Goal: Transaction & Acquisition: Purchase product/service

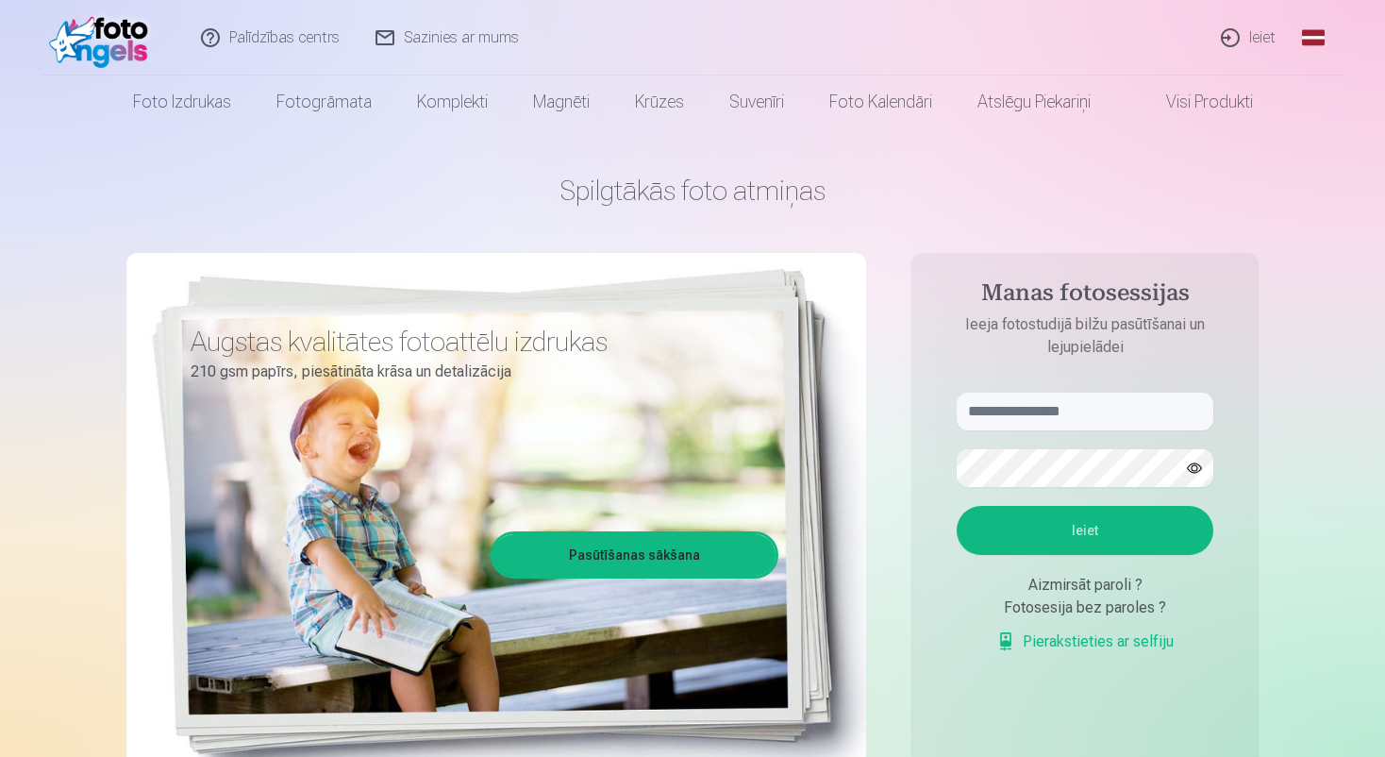
click at [1171, 175] on h1 "Spilgtākās foto atmiņas" at bounding box center [692, 191] width 1132 height 34
click at [1264, 36] on link "Ieiet" at bounding box center [1249, 37] width 91 height 75
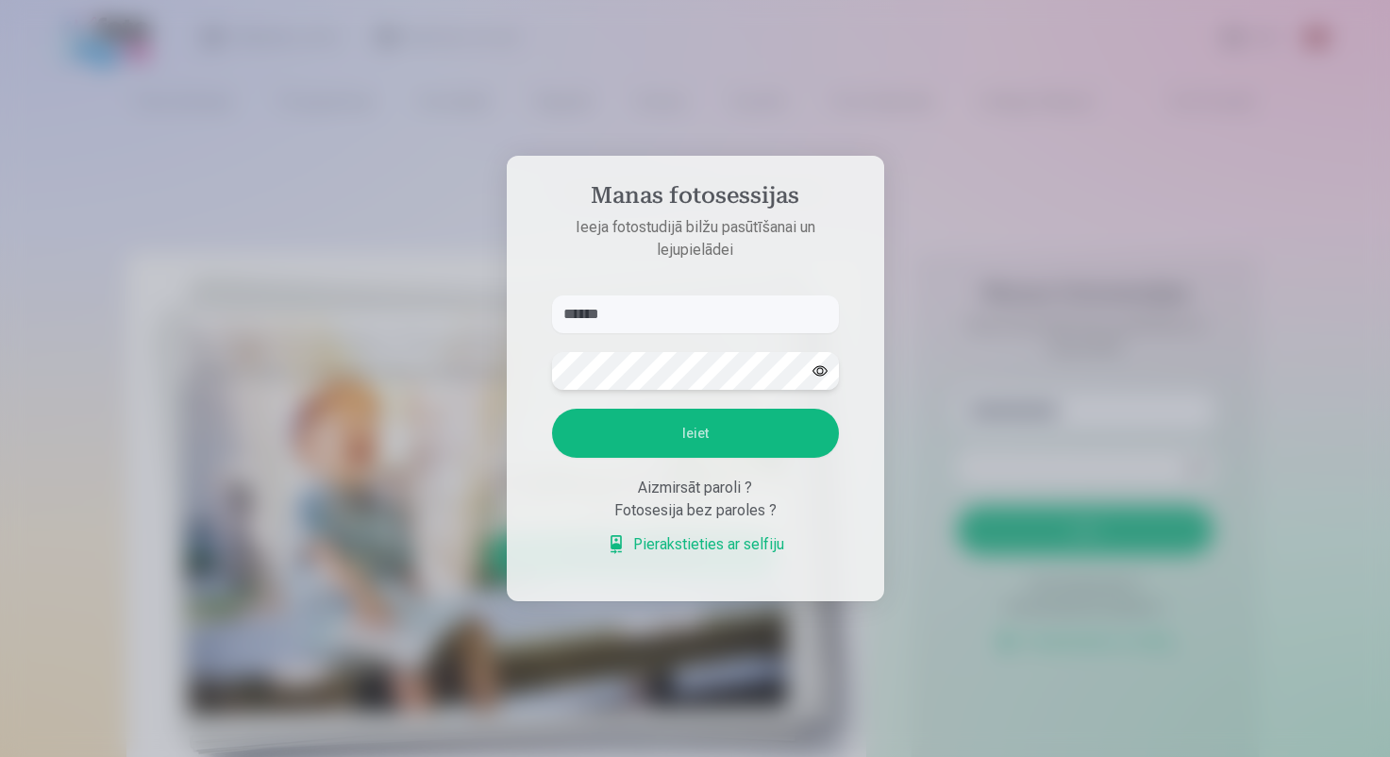
click at [552, 409] on button "Ieiet" at bounding box center [695, 433] width 287 height 49
click at [709, 295] on input "******" at bounding box center [695, 314] width 287 height 38
type input "**********"
click at [552, 409] on button "Ieiet" at bounding box center [695, 433] width 287 height 49
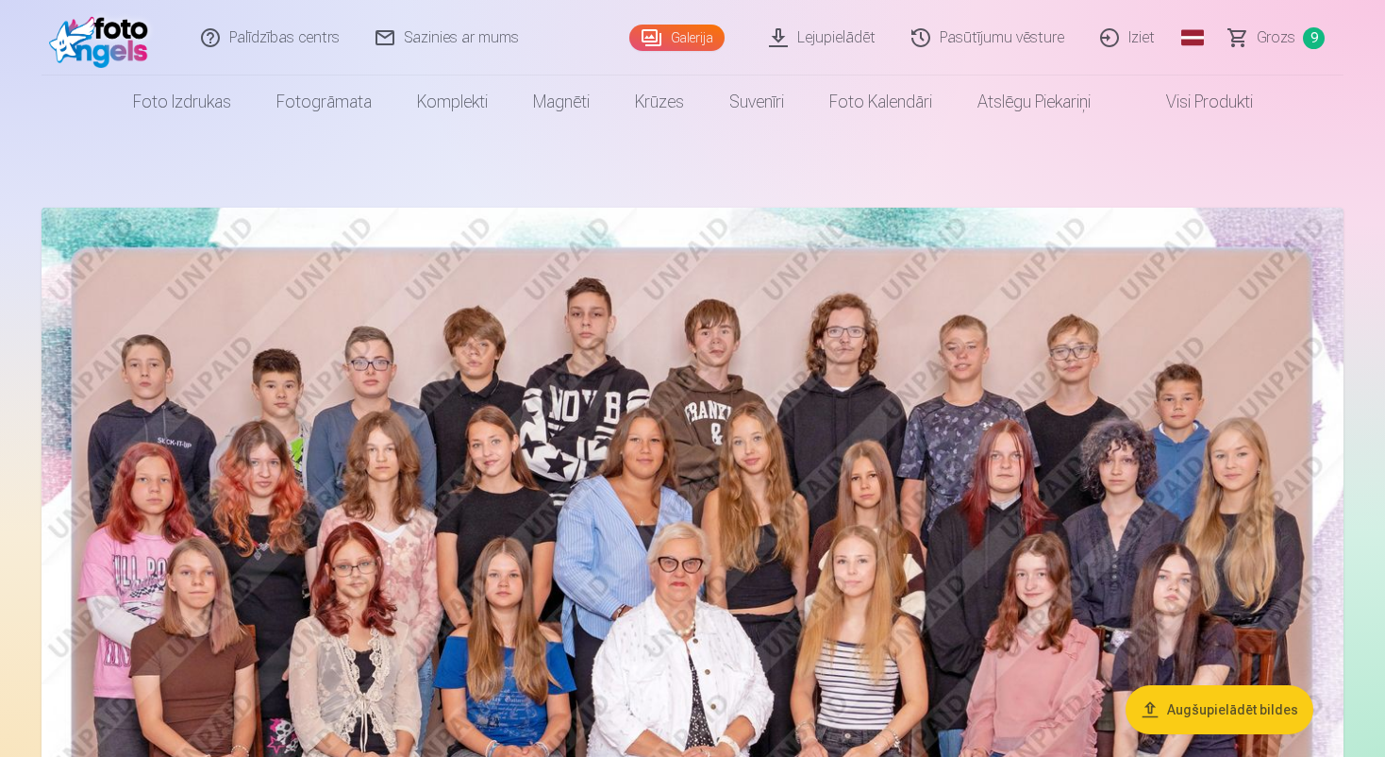
click at [1282, 39] on span "Grozs" at bounding box center [1276, 37] width 39 height 23
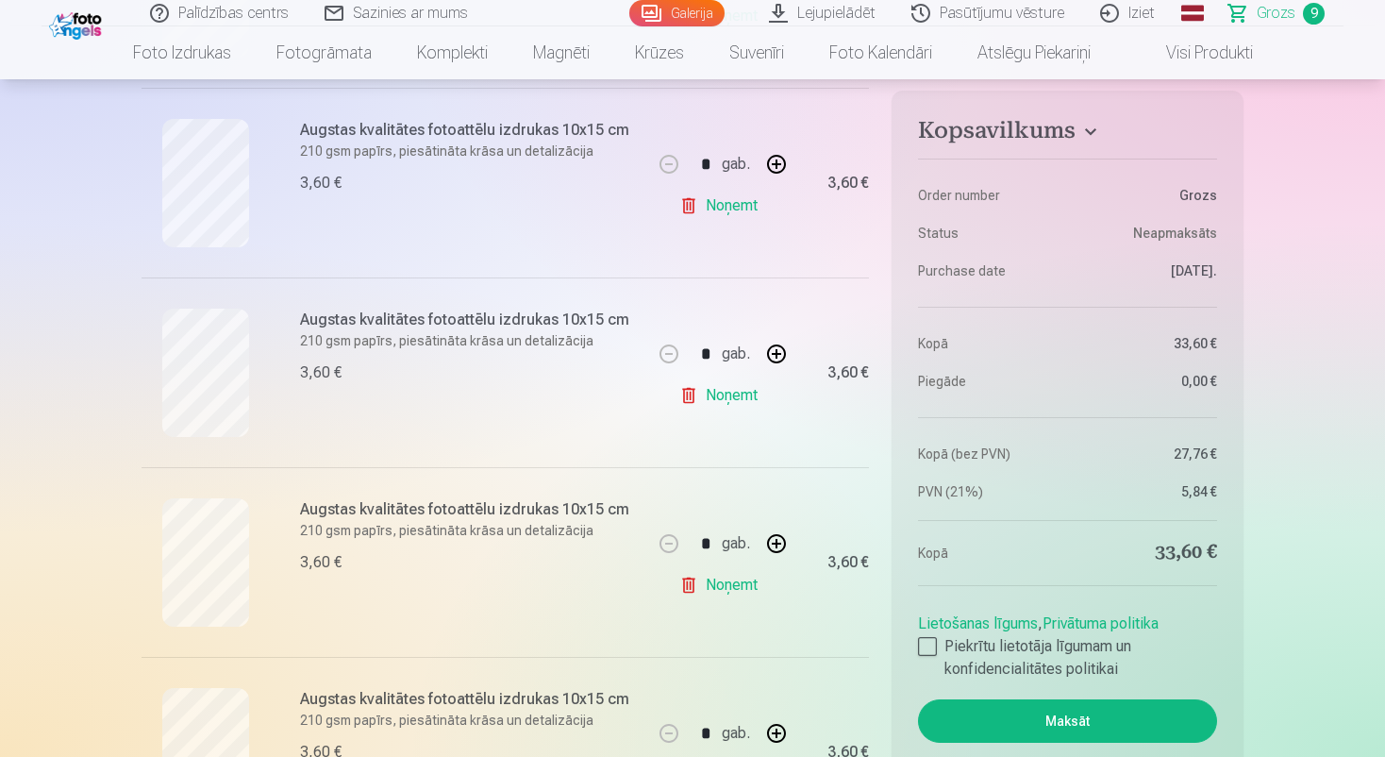
scroll to position [755, 0]
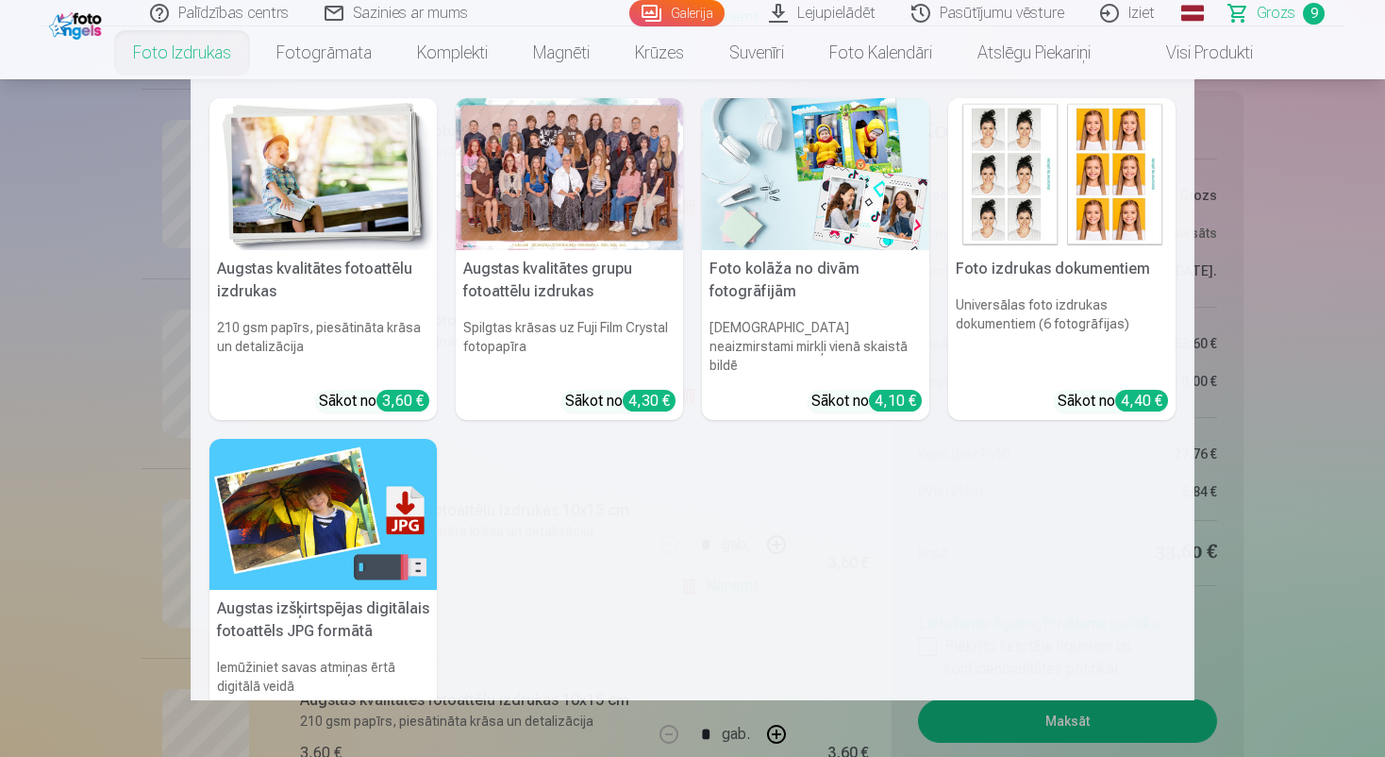
click at [186, 51] on link "Foto izdrukas" at bounding box center [181, 52] width 143 height 53
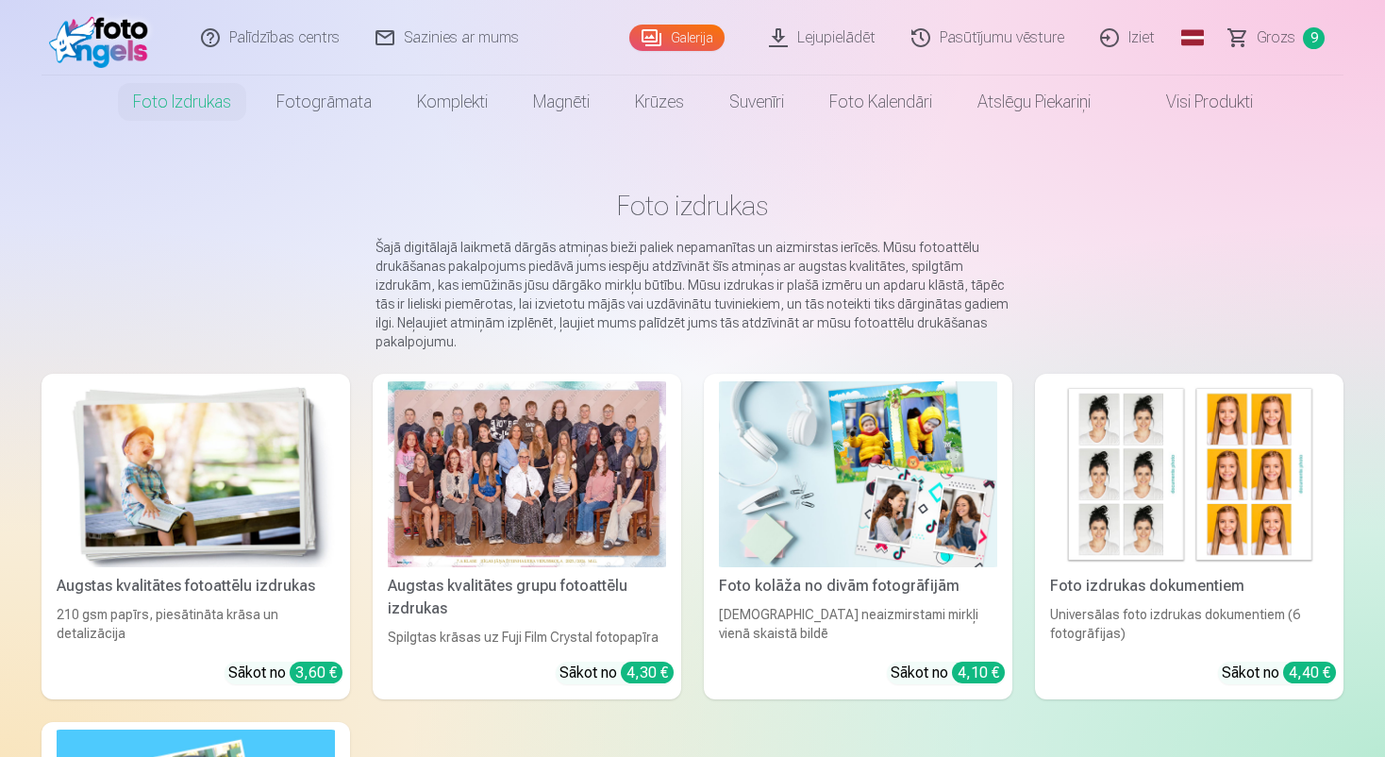
click at [188, 481] on img at bounding box center [196, 474] width 278 height 186
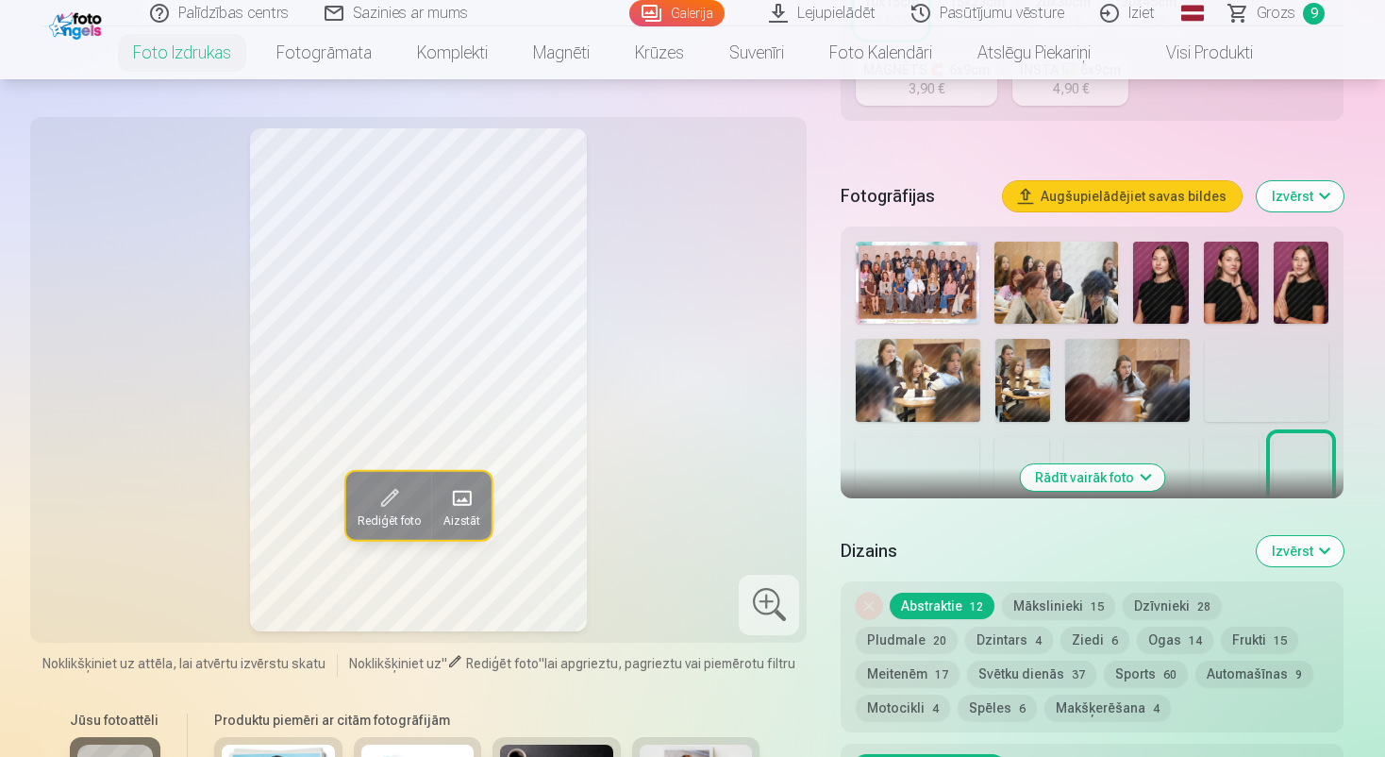
scroll to position [566, 0]
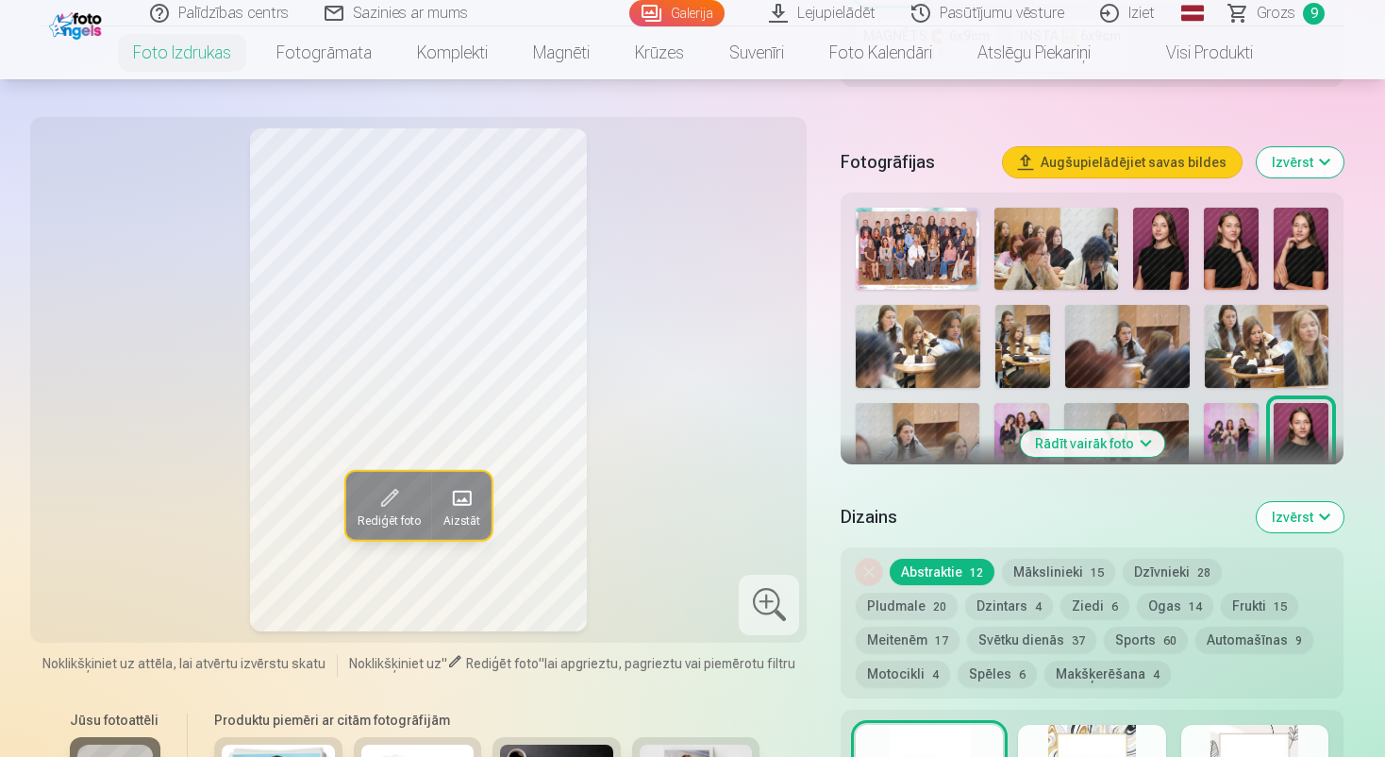
click at [1120, 444] on button "Rādīt vairāk foto" at bounding box center [1092, 443] width 144 height 26
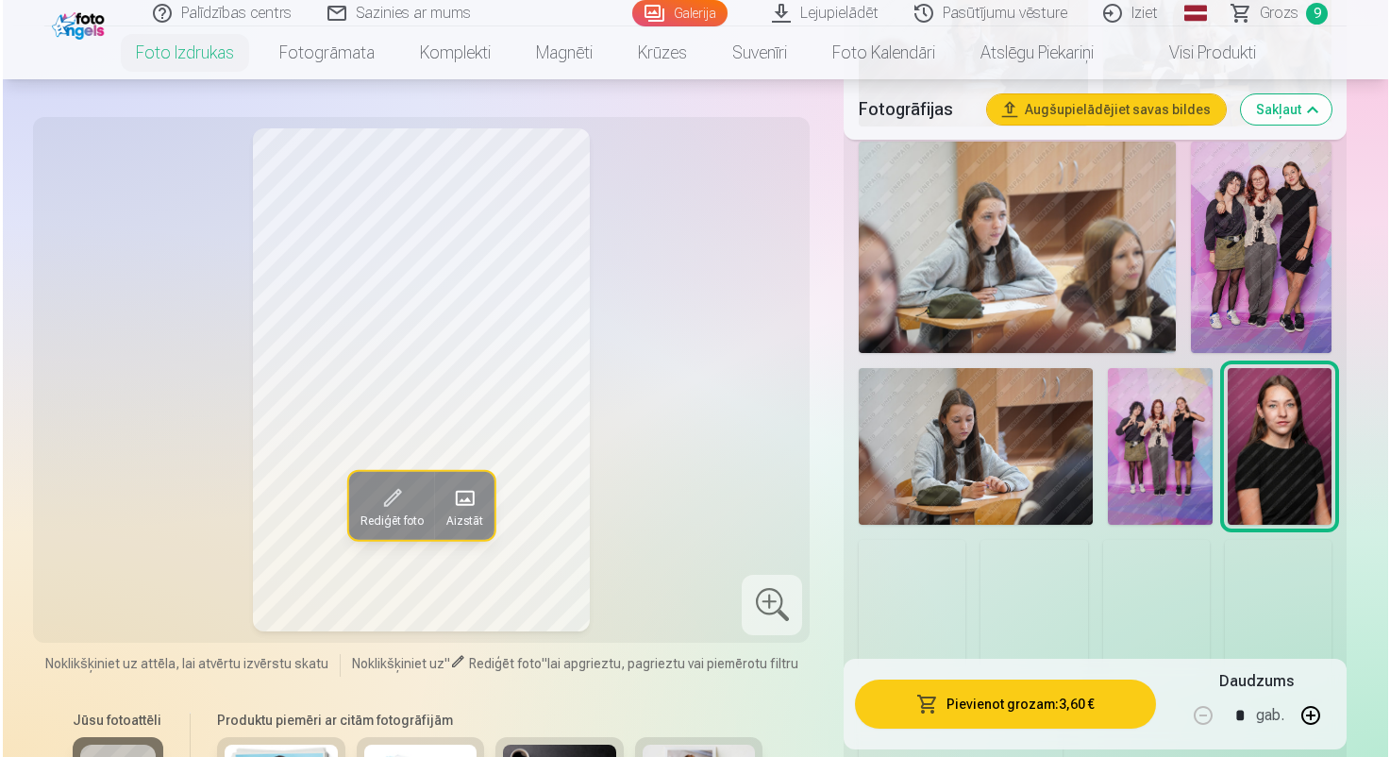
scroll to position [1321, 0]
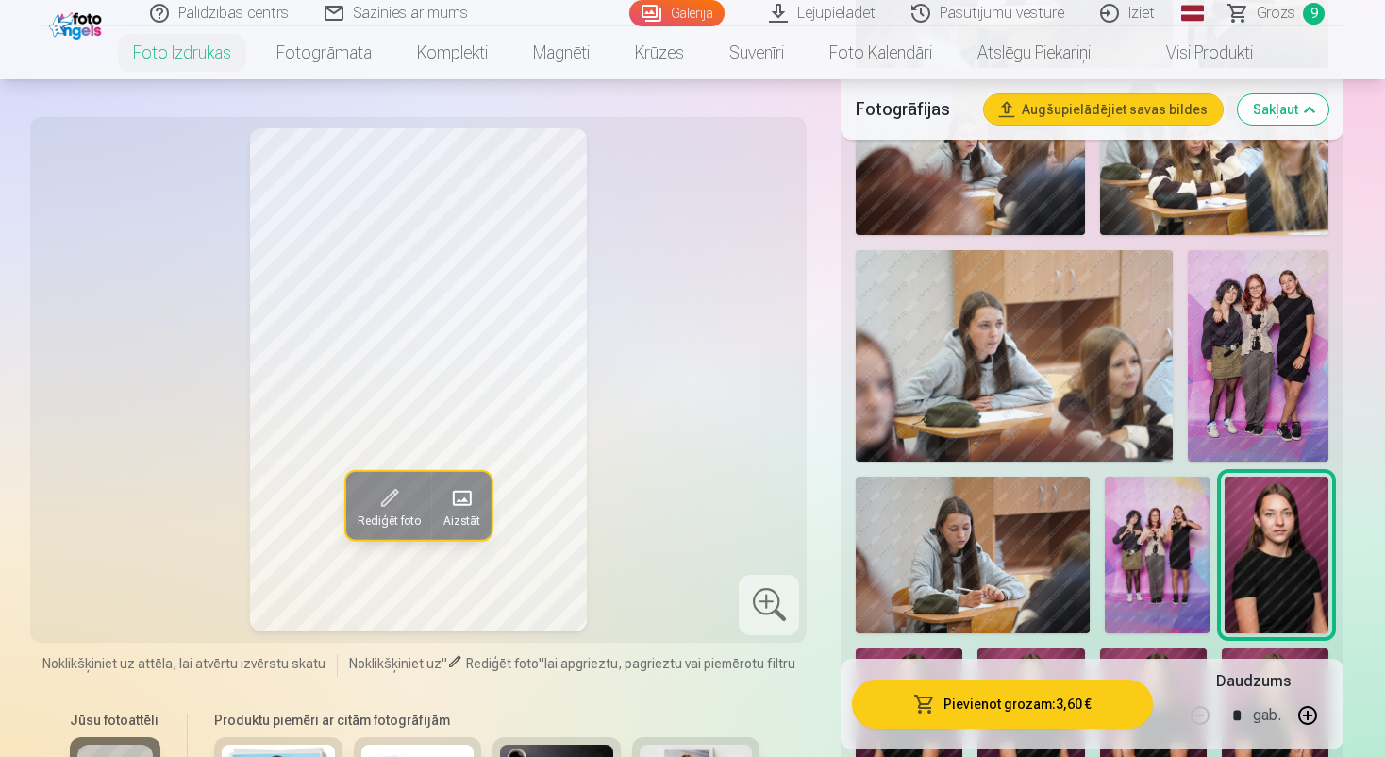
click at [1277, 374] on img at bounding box center [1258, 355] width 141 height 211
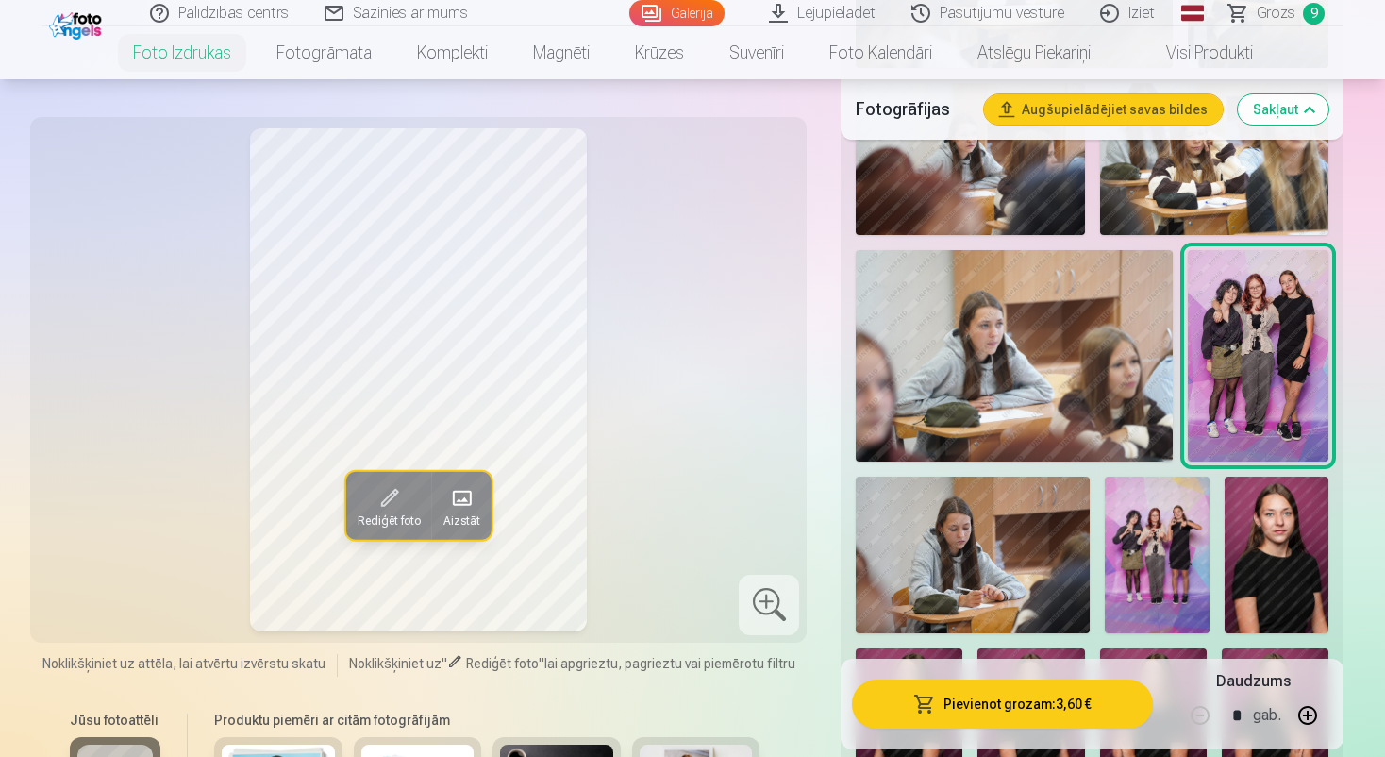
click at [1029, 706] on button "Pievienot grozam : 3,60 €" at bounding box center [1002, 703] width 301 height 49
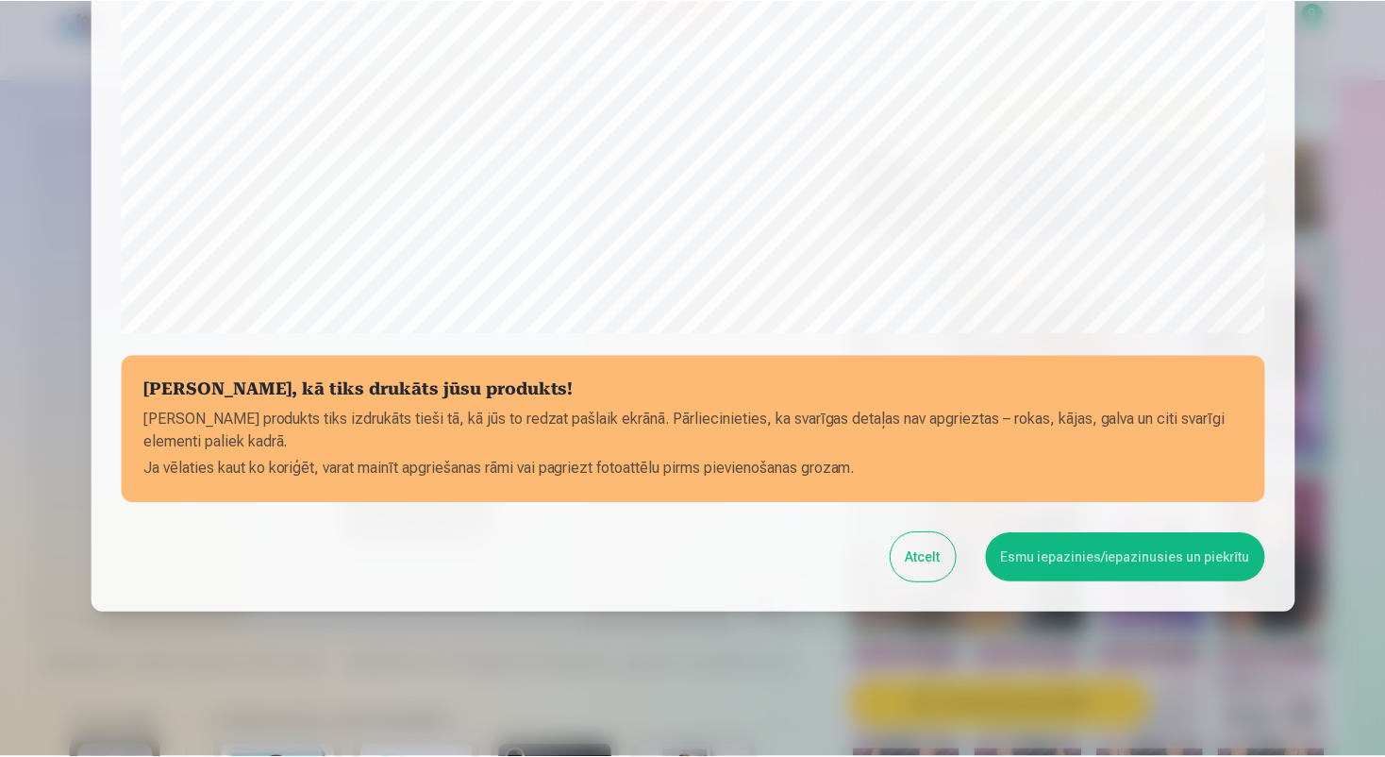
scroll to position [602, 0]
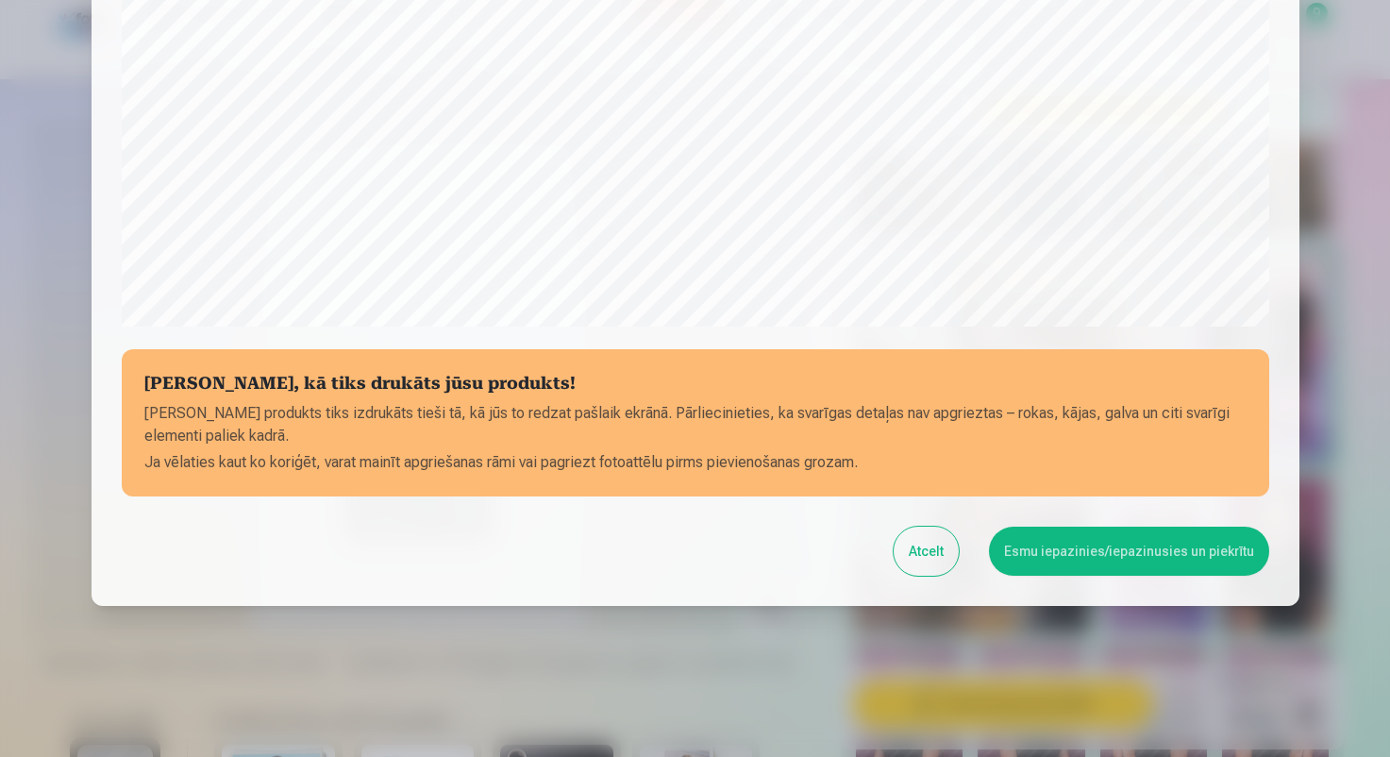
click at [1096, 559] on button "Esmu iepazinies/iepazinusies un piekrītu" at bounding box center [1129, 550] width 280 height 49
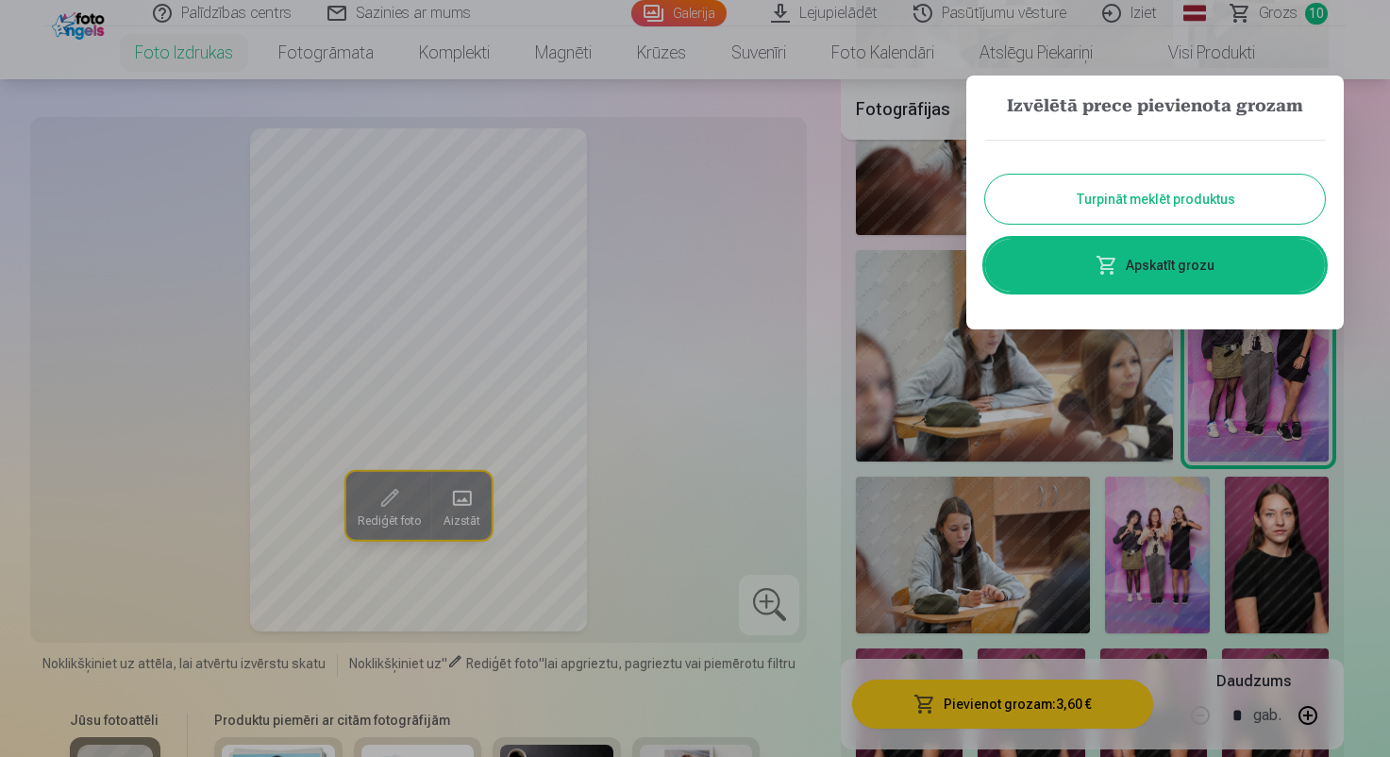
click at [1158, 252] on link "Apskatīt grozu" at bounding box center [1155, 265] width 340 height 53
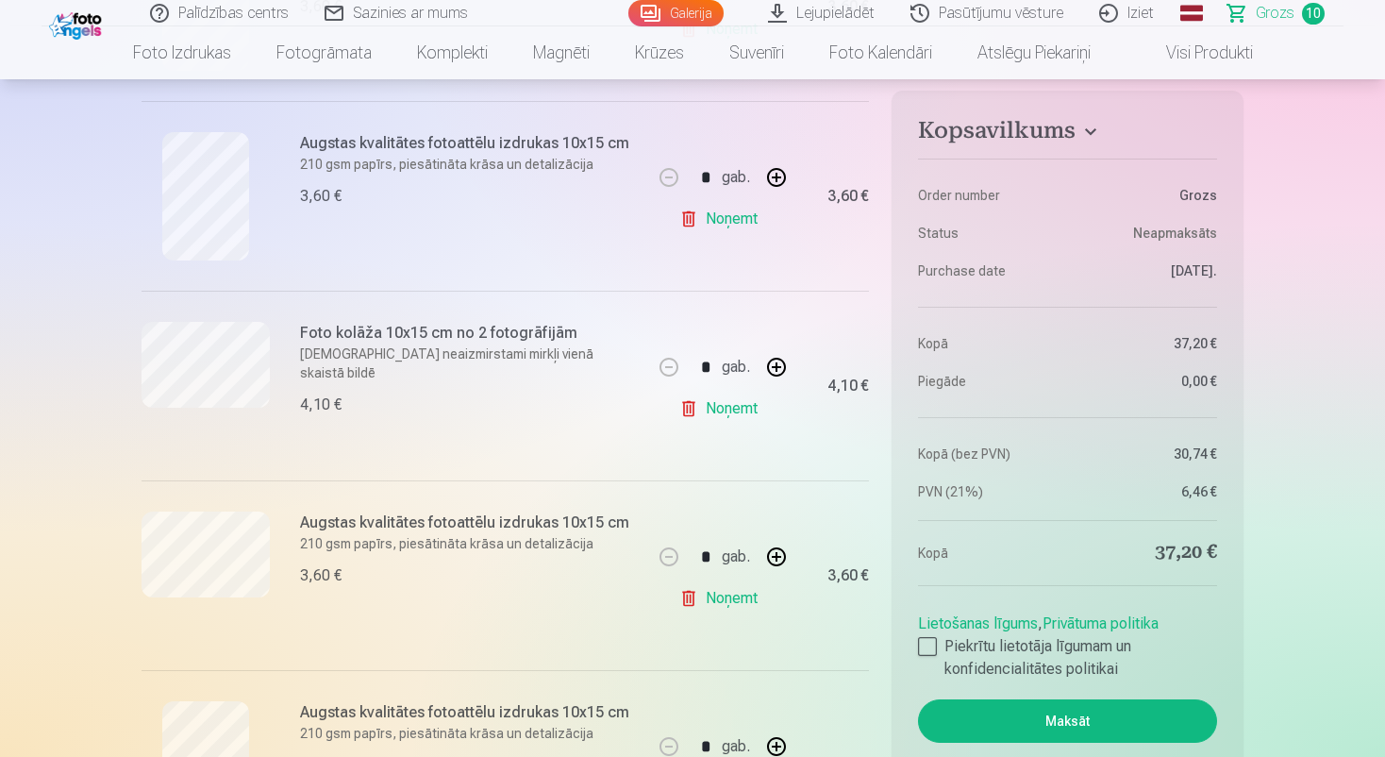
scroll to position [1415, 0]
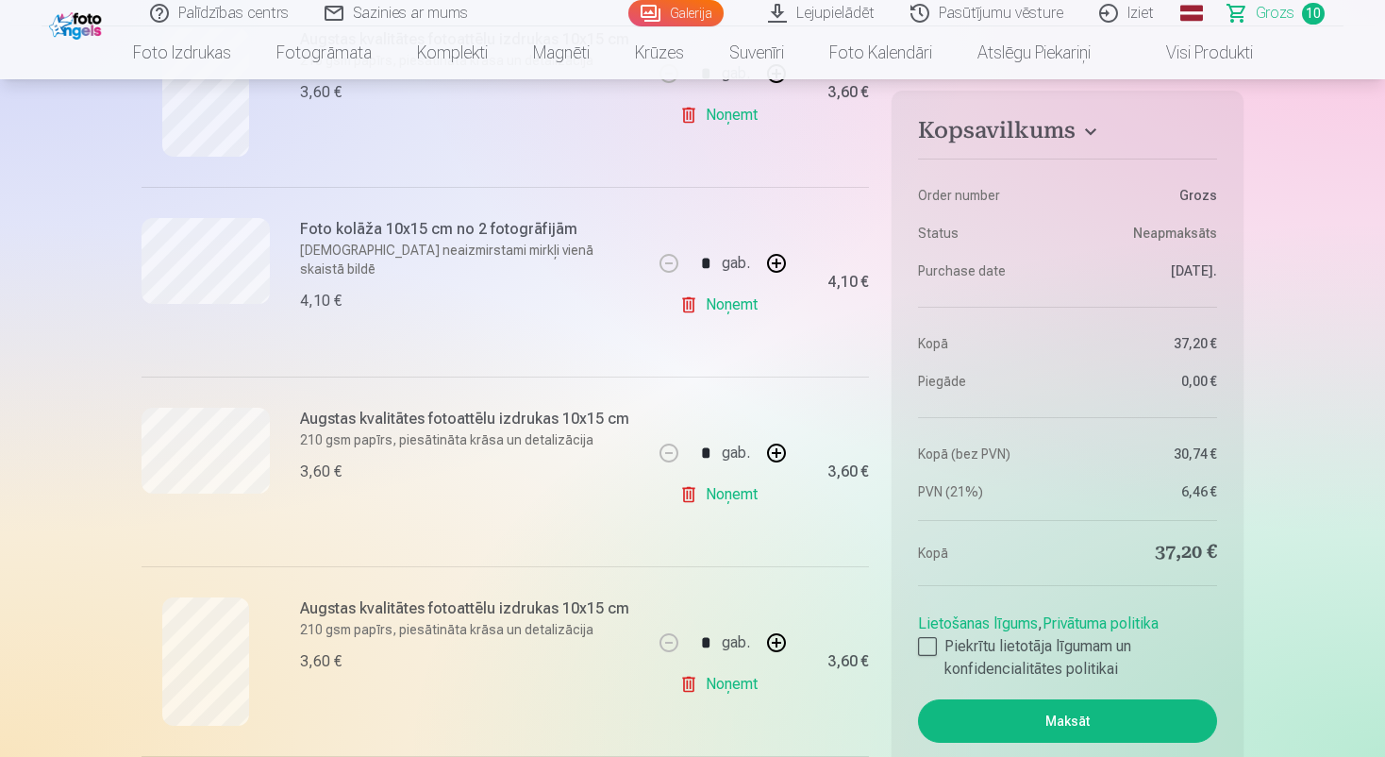
click at [724, 497] on link "Noņemt" at bounding box center [722, 495] width 86 height 38
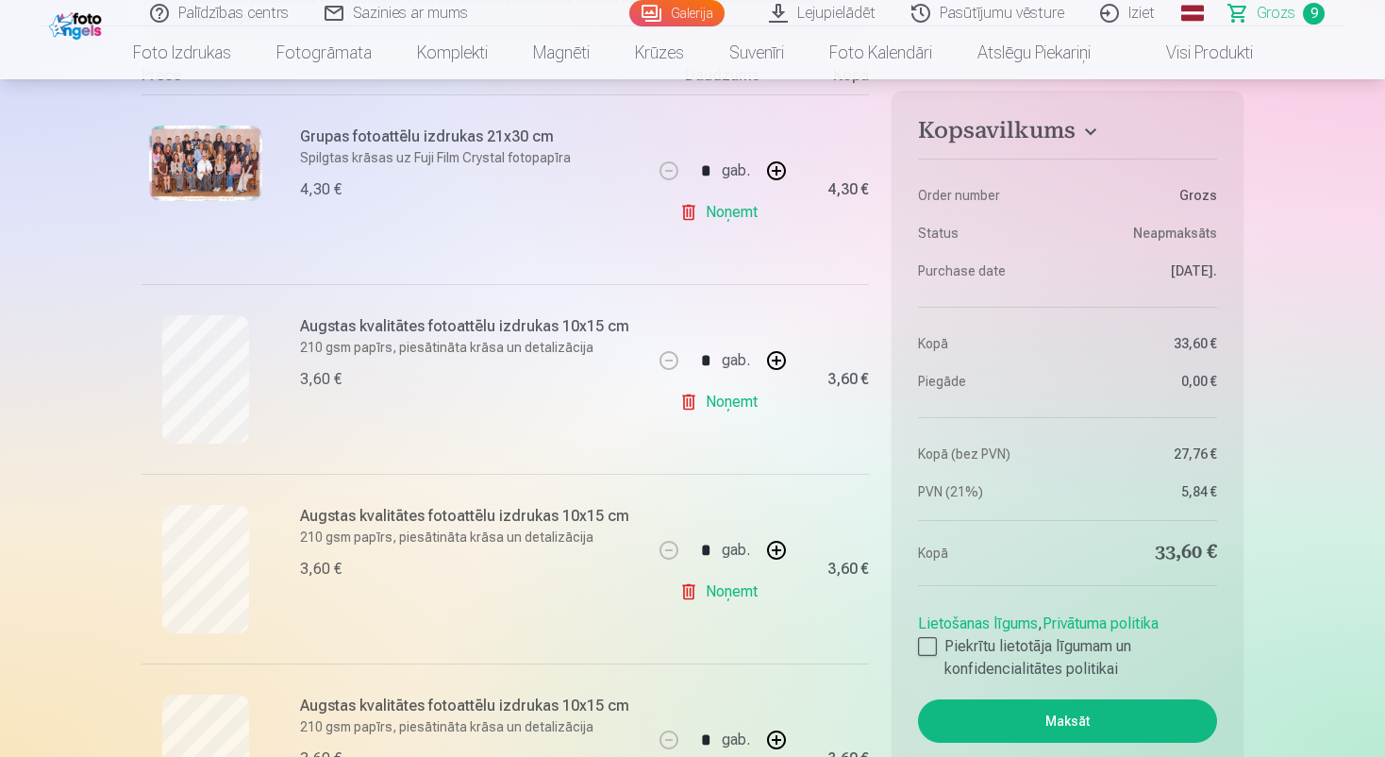
scroll to position [189, 0]
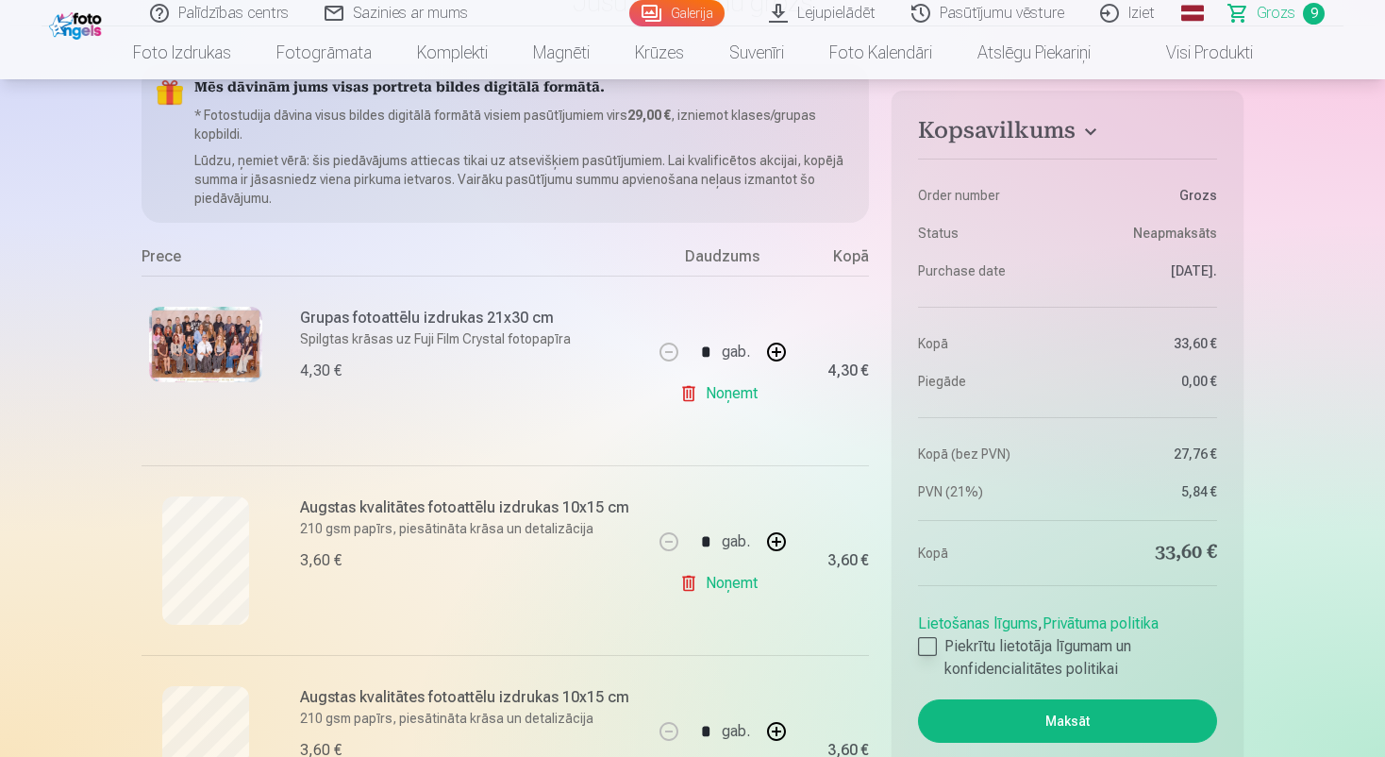
click at [925, 639] on div at bounding box center [927, 646] width 19 height 19
click at [993, 718] on button "Maksāt" at bounding box center [1067, 720] width 299 height 43
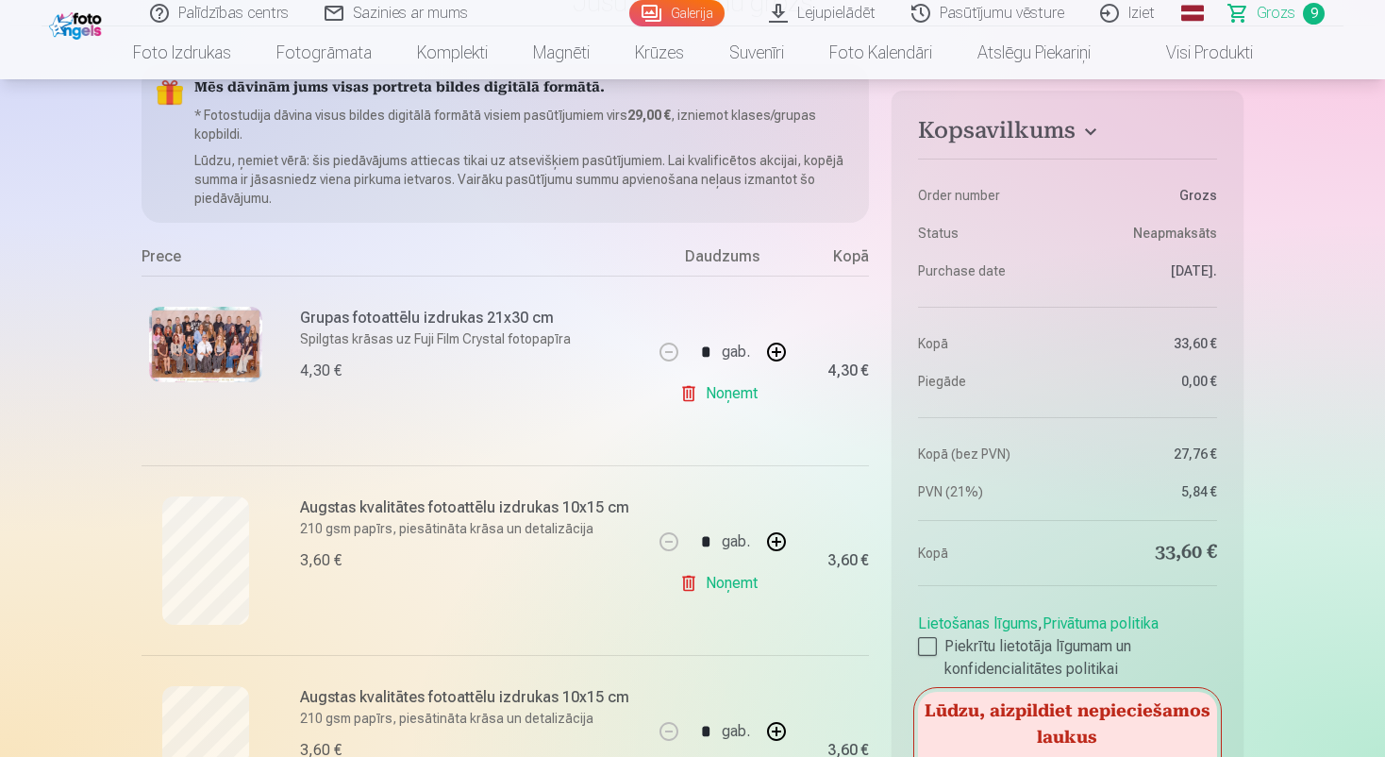
drag, startPoint x: 343, startPoint y: 406, endPoint x: 56, endPoint y: 188, distance: 361.0
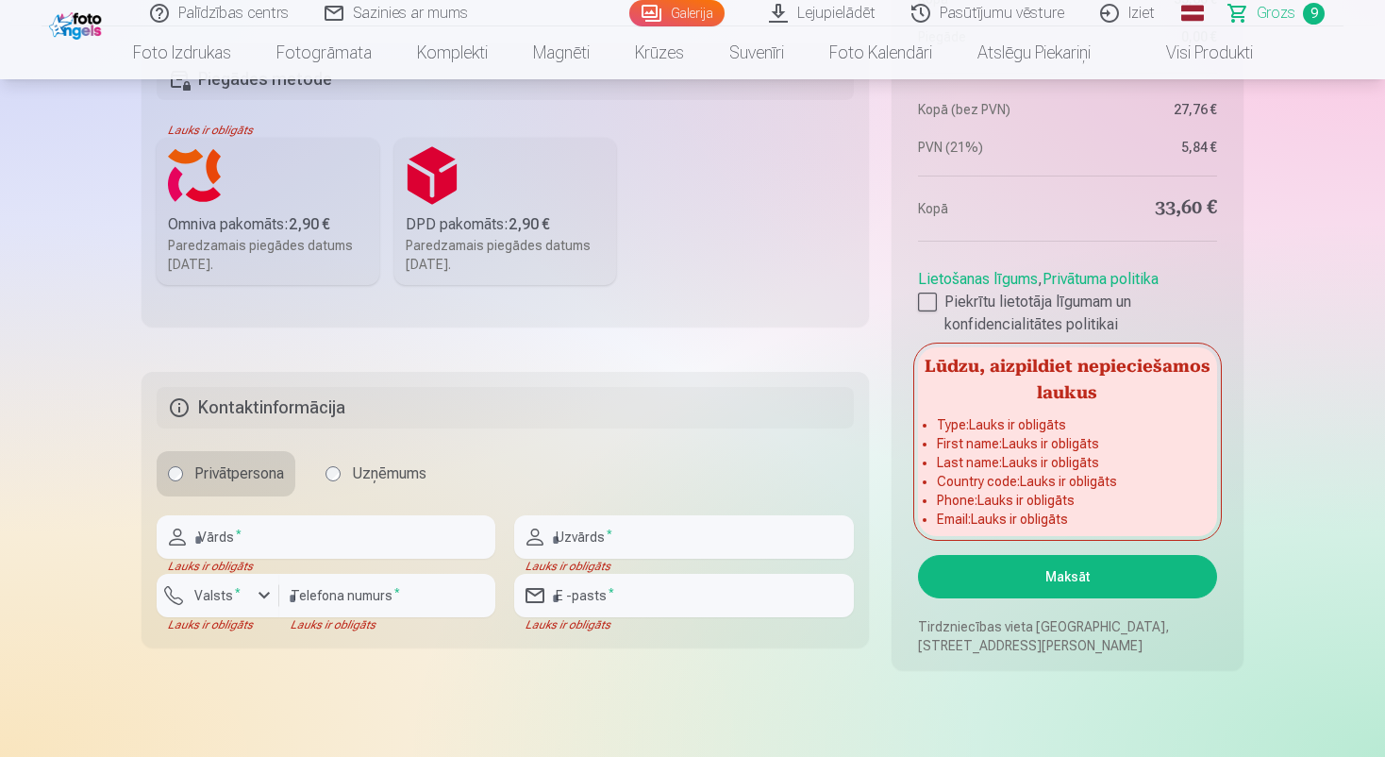
scroll to position [2170, 0]
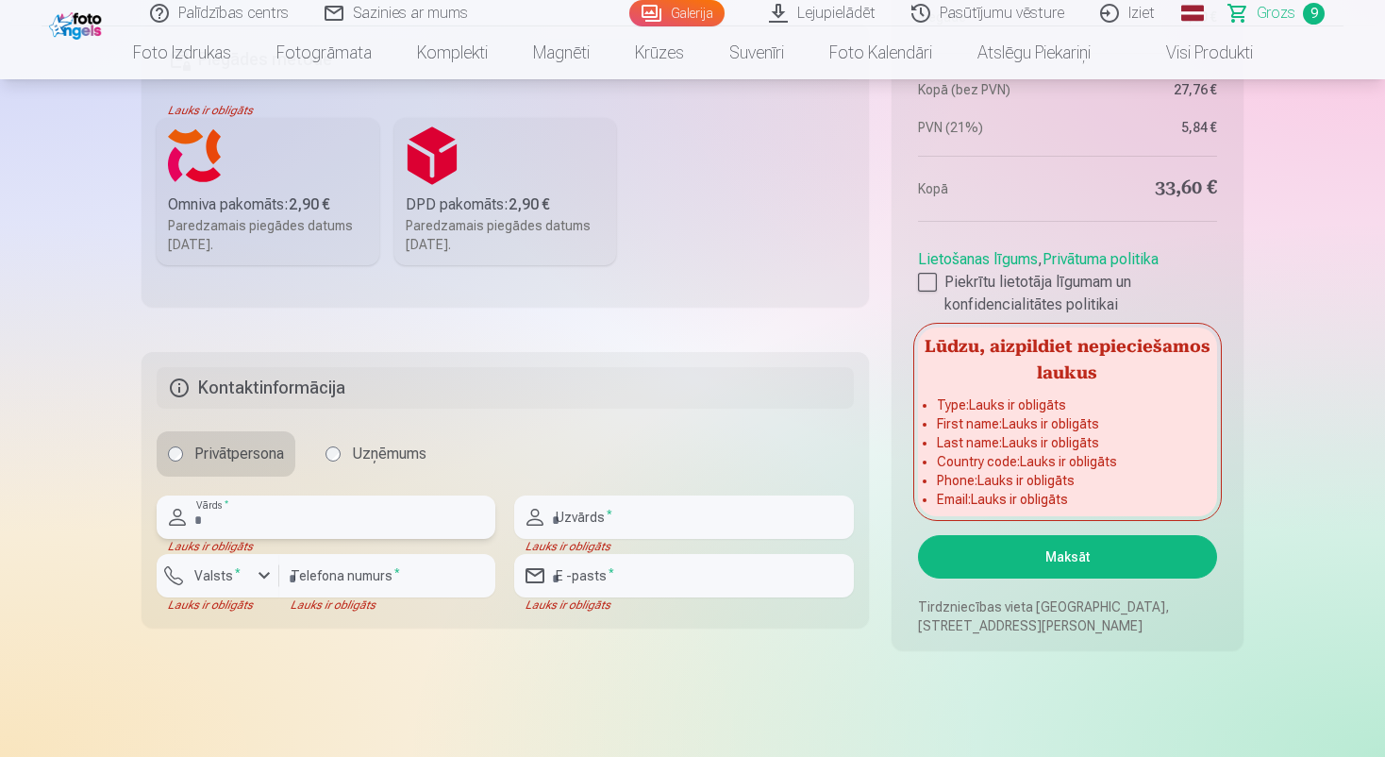
click at [228, 502] on input "text" at bounding box center [326, 516] width 339 height 43
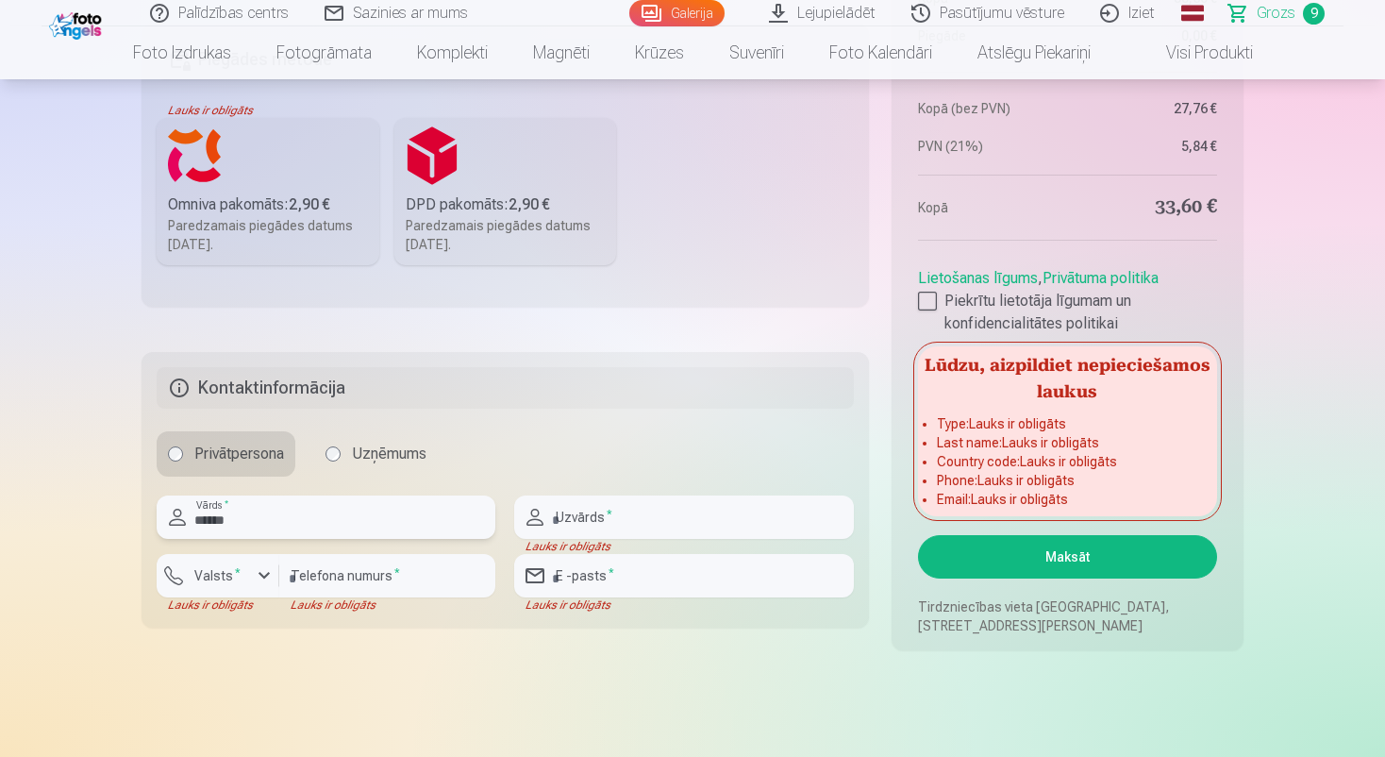
type input "******"
click at [605, 516] on input "text" at bounding box center [683, 516] width 339 height 43
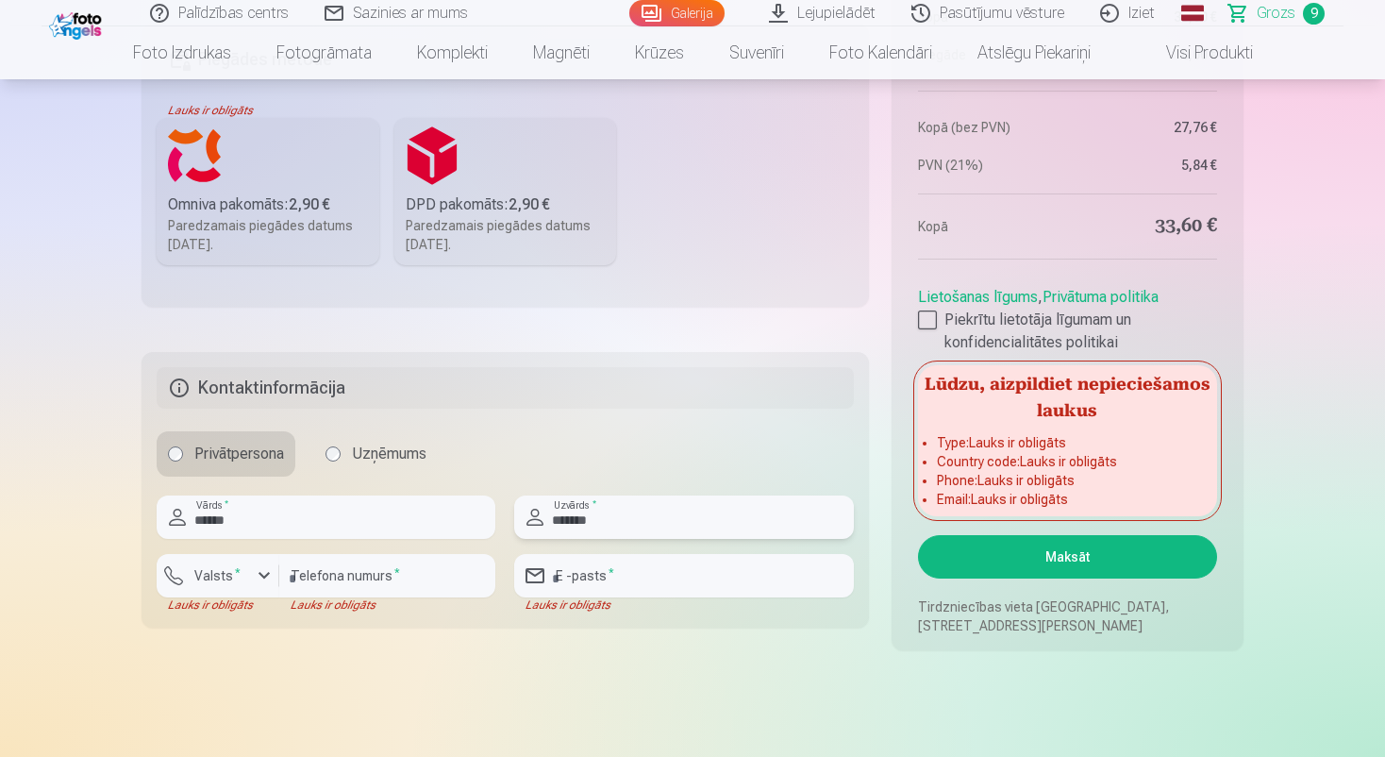
drag, startPoint x: 567, startPoint y: 536, endPoint x: 542, endPoint y: 544, distance: 26.0
click at [542, 544] on div "******* Uzvārds *" at bounding box center [683, 524] width 339 height 58
type input "*******"
click at [225, 521] on input "******" at bounding box center [326, 516] width 339 height 43
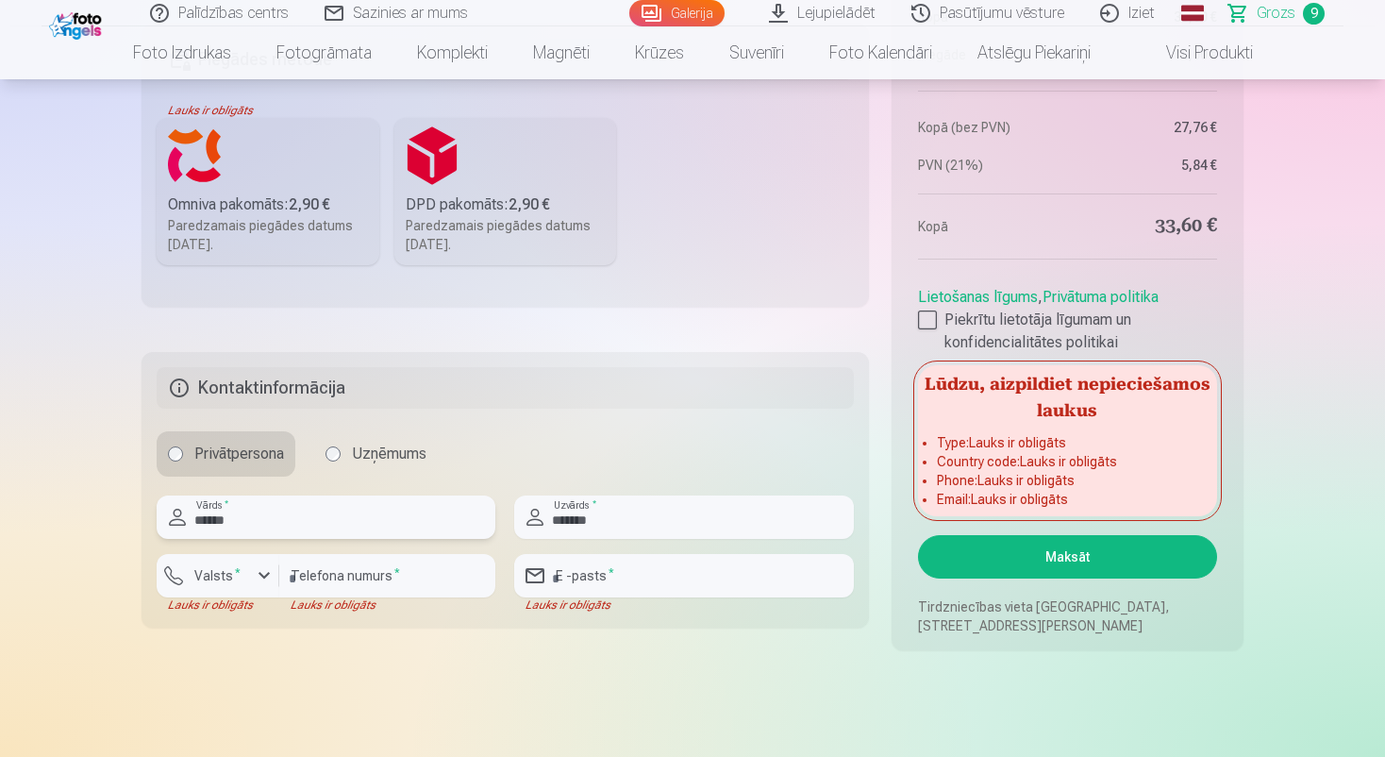
type input "******"
click at [368, 568] on input "number" at bounding box center [387, 575] width 216 height 43
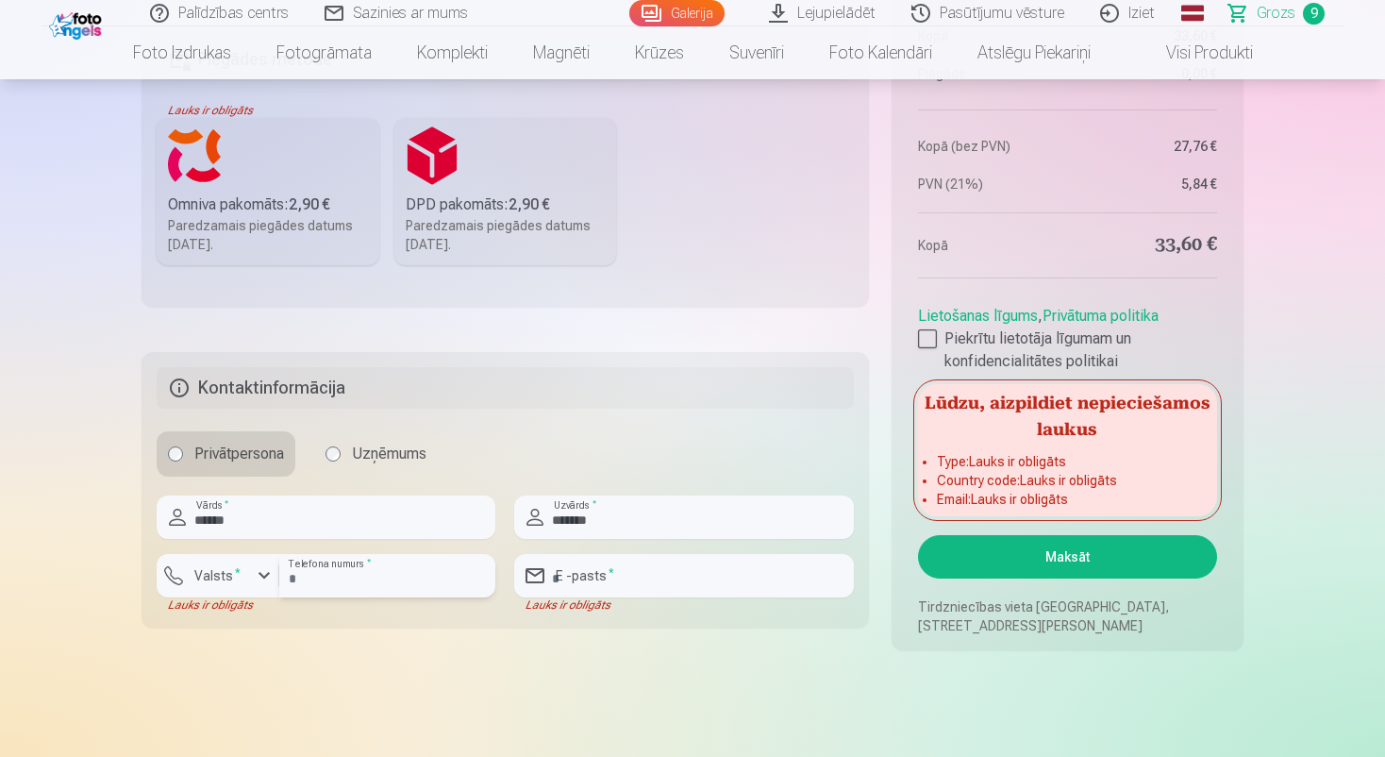
type input "********"
click at [593, 572] on input "email" at bounding box center [683, 575] width 339 height 43
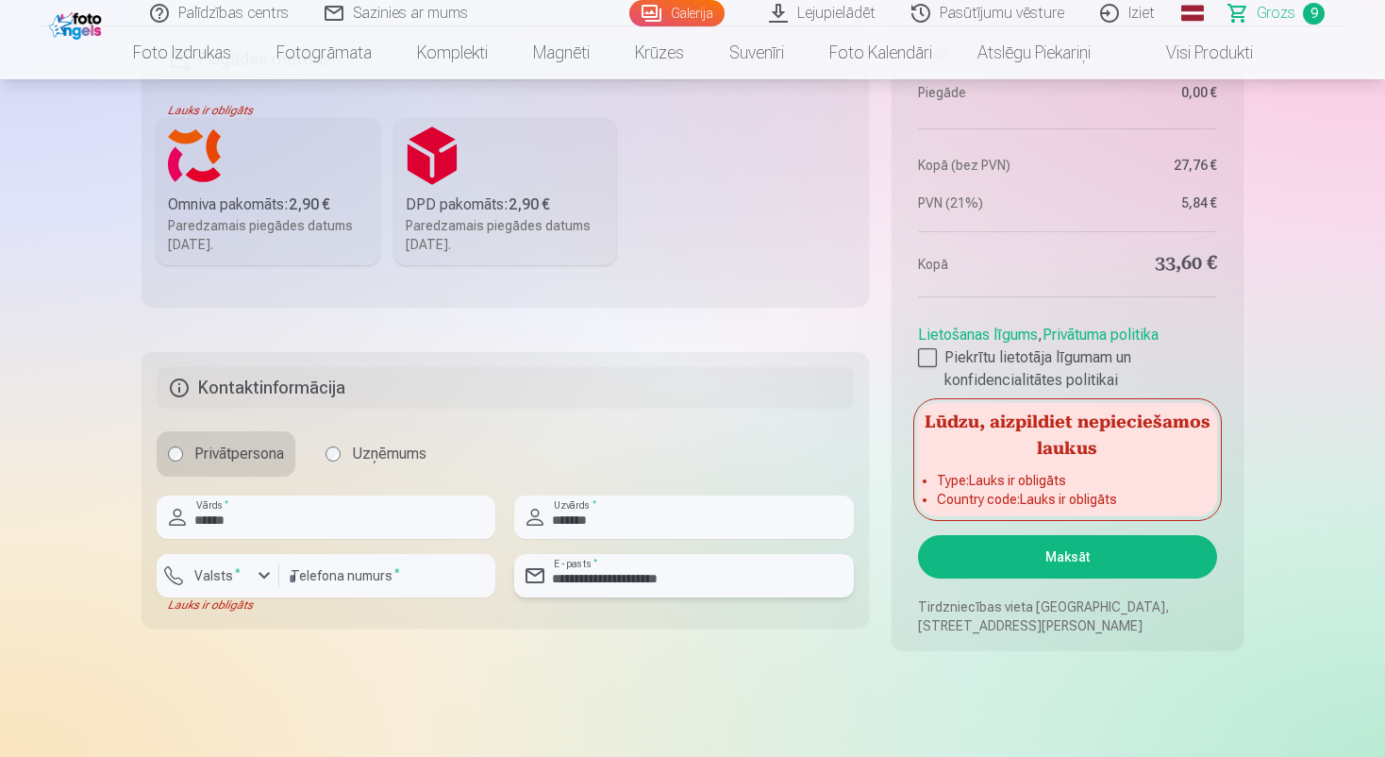
type input "**********"
click at [989, 556] on button "Maksāt" at bounding box center [1067, 556] width 299 height 43
click at [272, 194] on div "Omniva pakomāts : 2,90 €" at bounding box center [268, 204] width 200 height 23
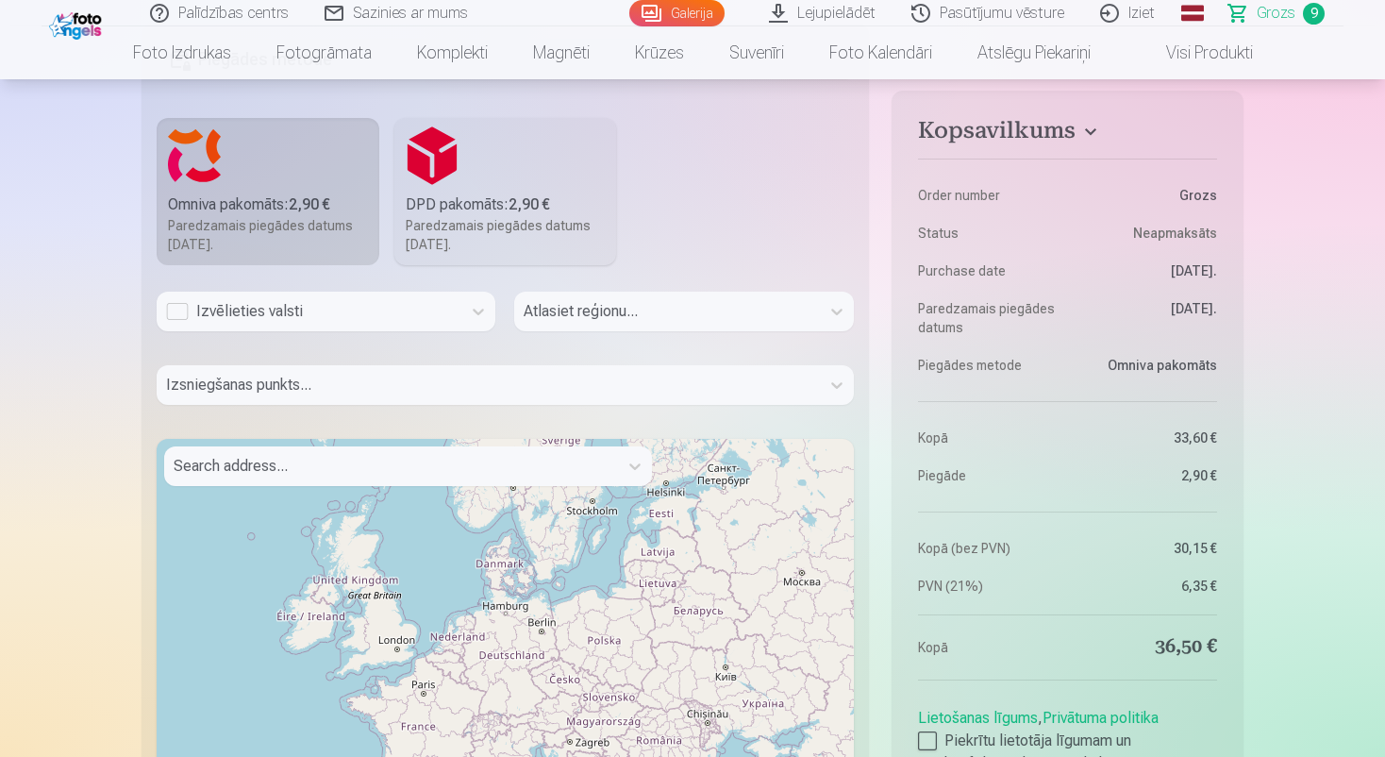
click at [300, 469] on div at bounding box center [391, 466] width 435 height 26
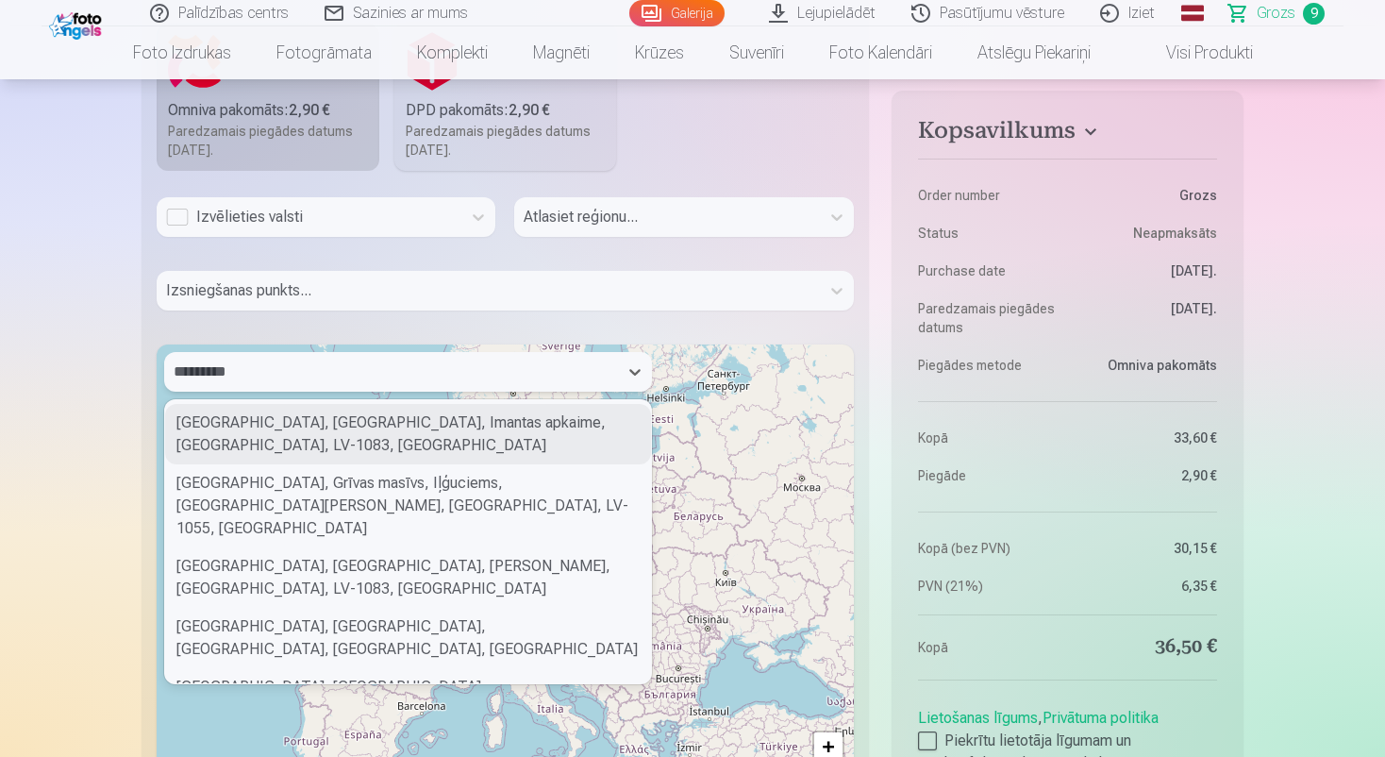
scroll to position [57, 0]
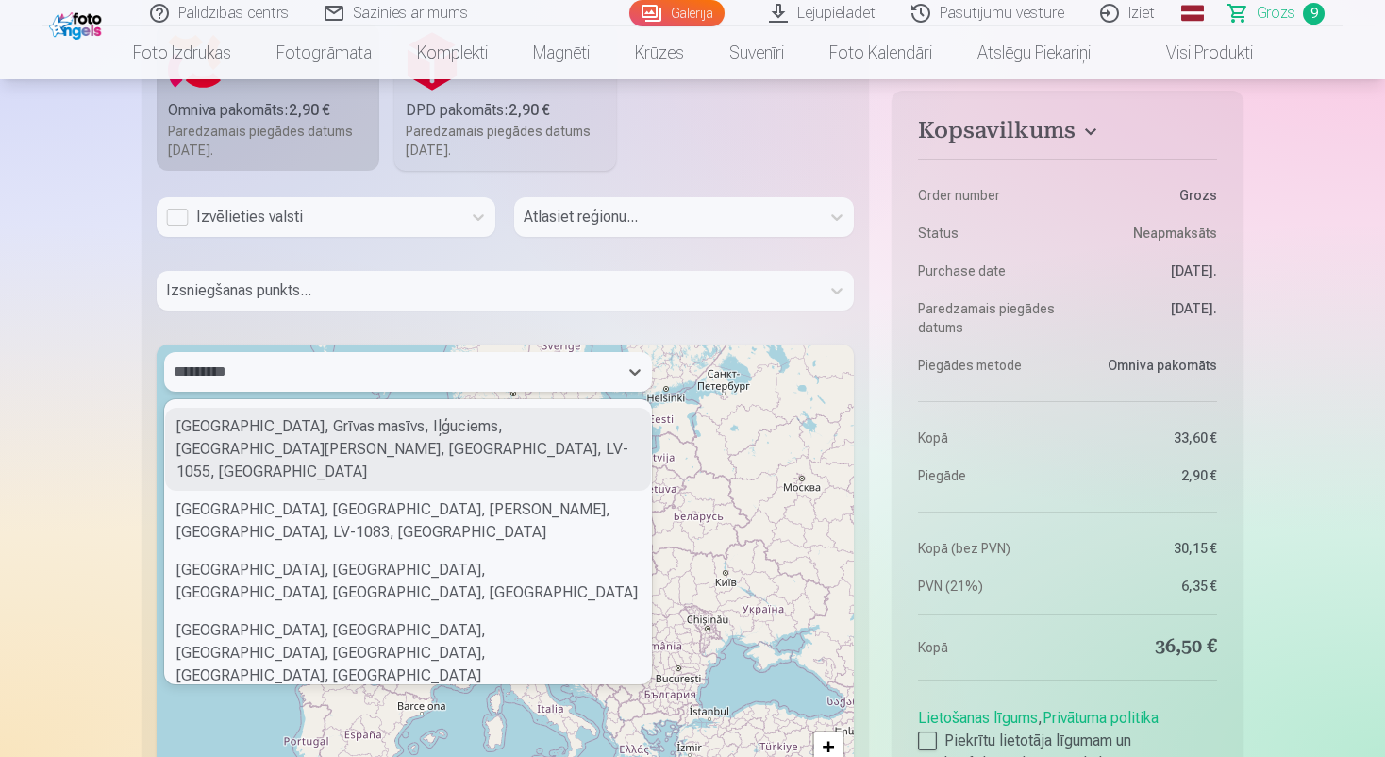
type input "*********"
click at [197, 219] on div "Izvēlieties valsti" at bounding box center [309, 217] width 286 height 23
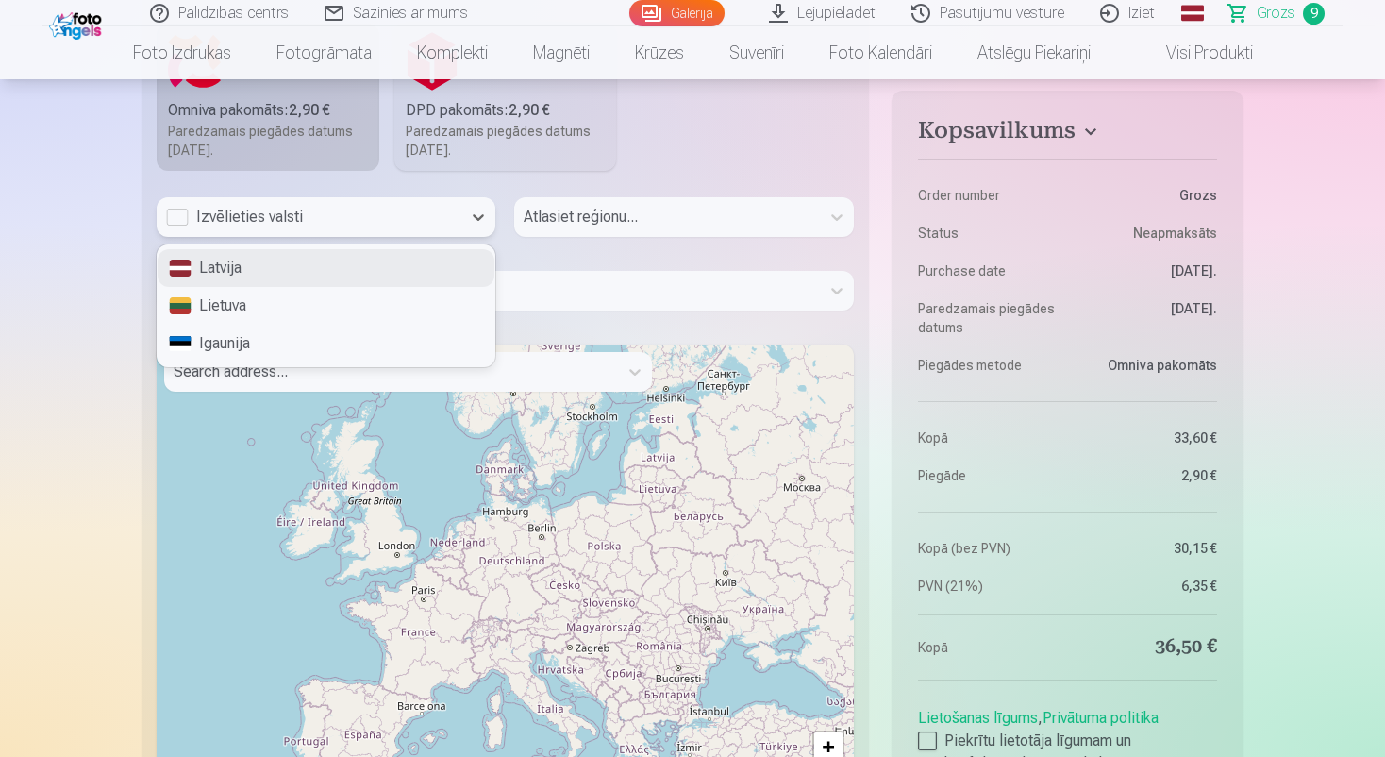
click at [228, 271] on div "Latvija" at bounding box center [326, 268] width 337 height 38
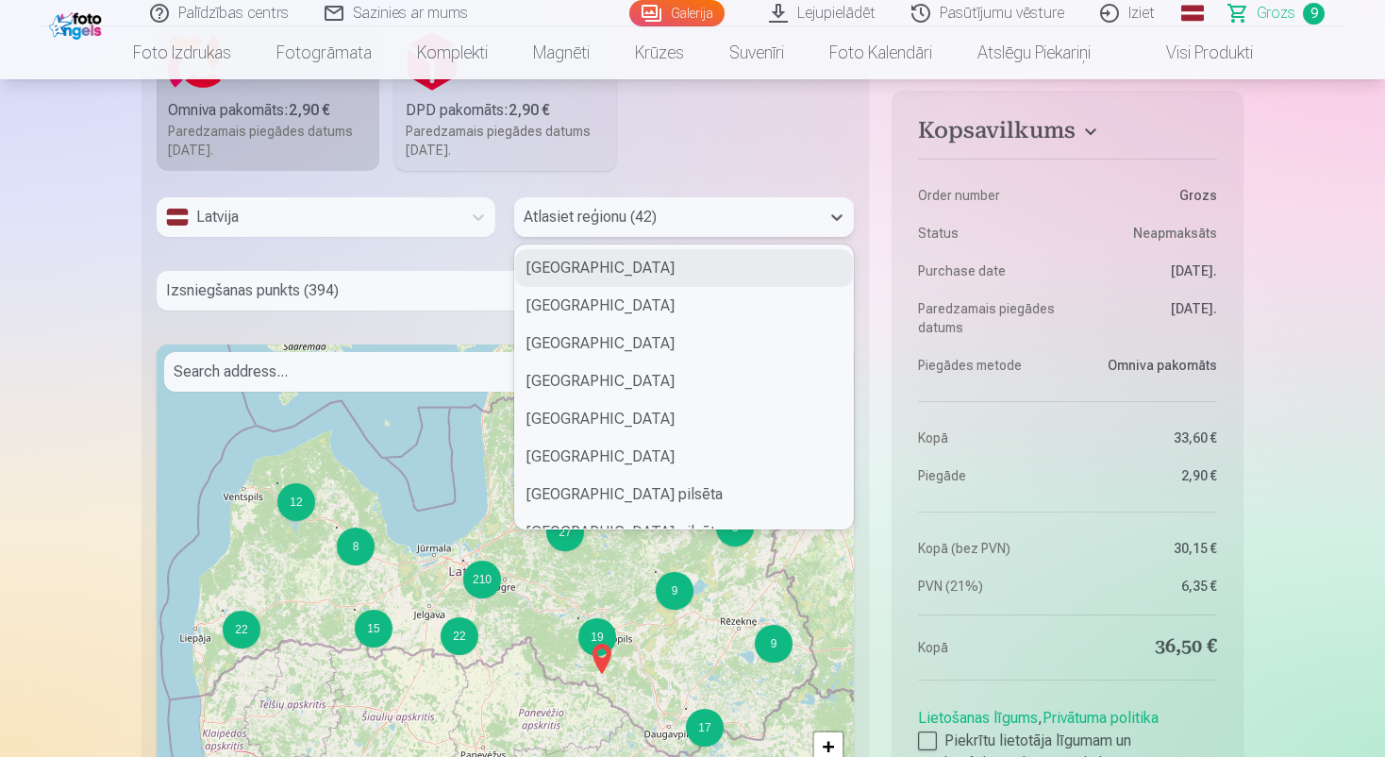
click at [602, 218] on div at bounding box center [667, 217] width 286 height 26
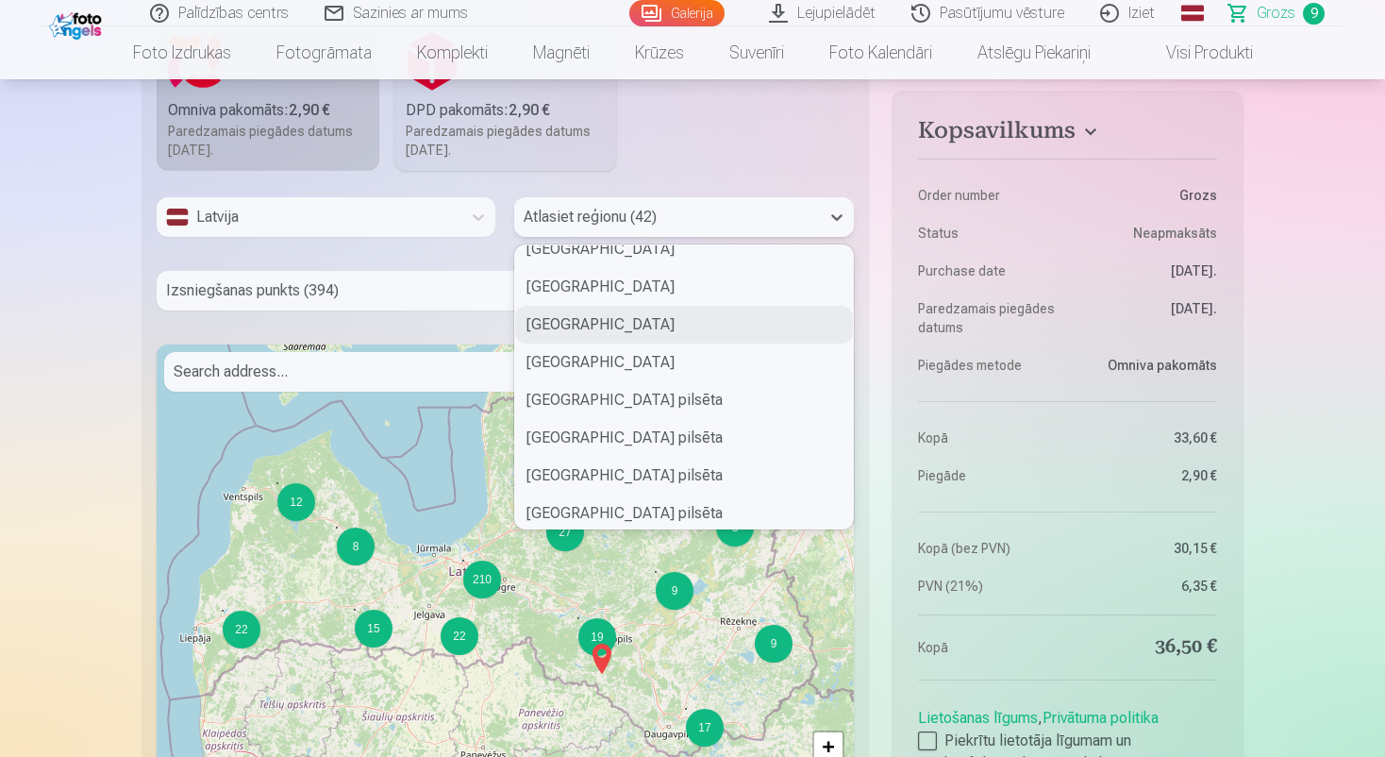
scroll to position [189, 0]
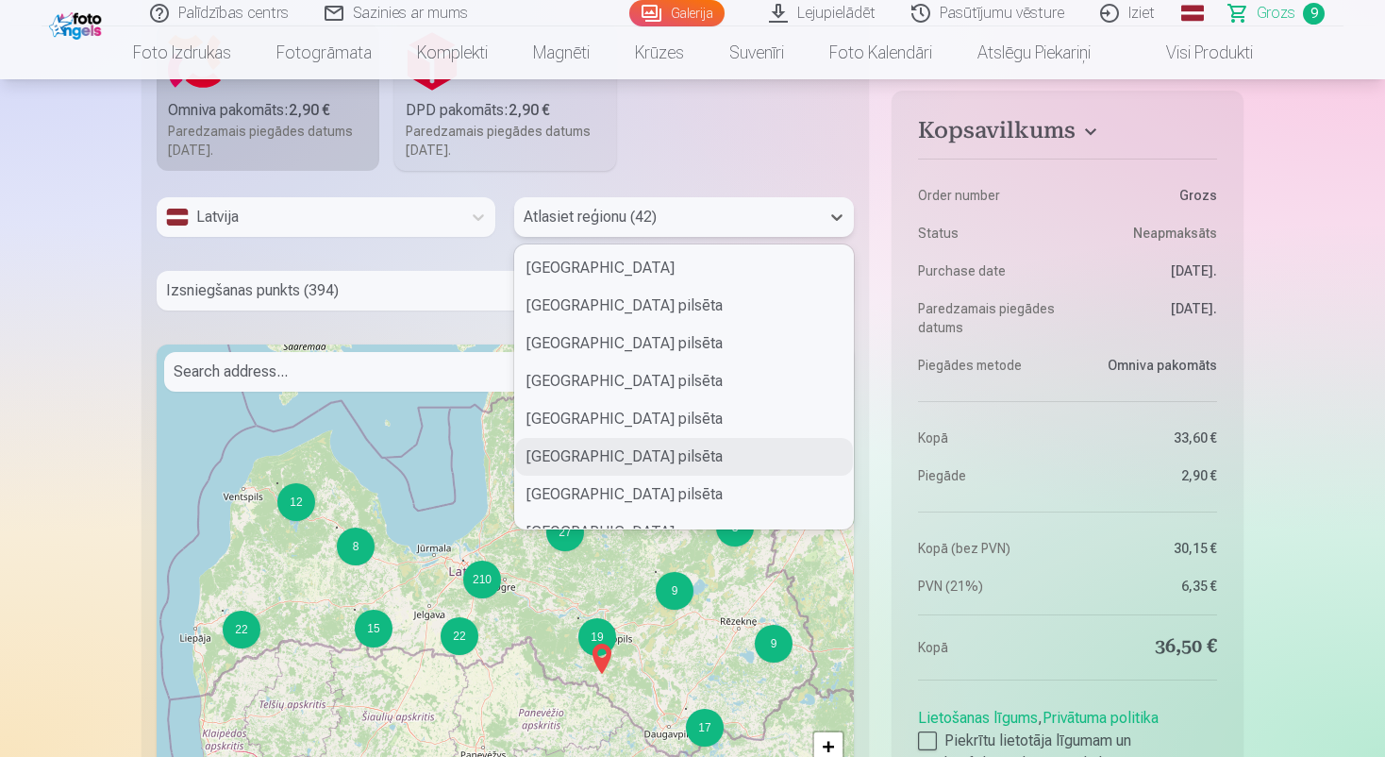
click at [568, 457] on div "Rīgas pilsēta" at bounding box center [683, 457] width 337 height 38
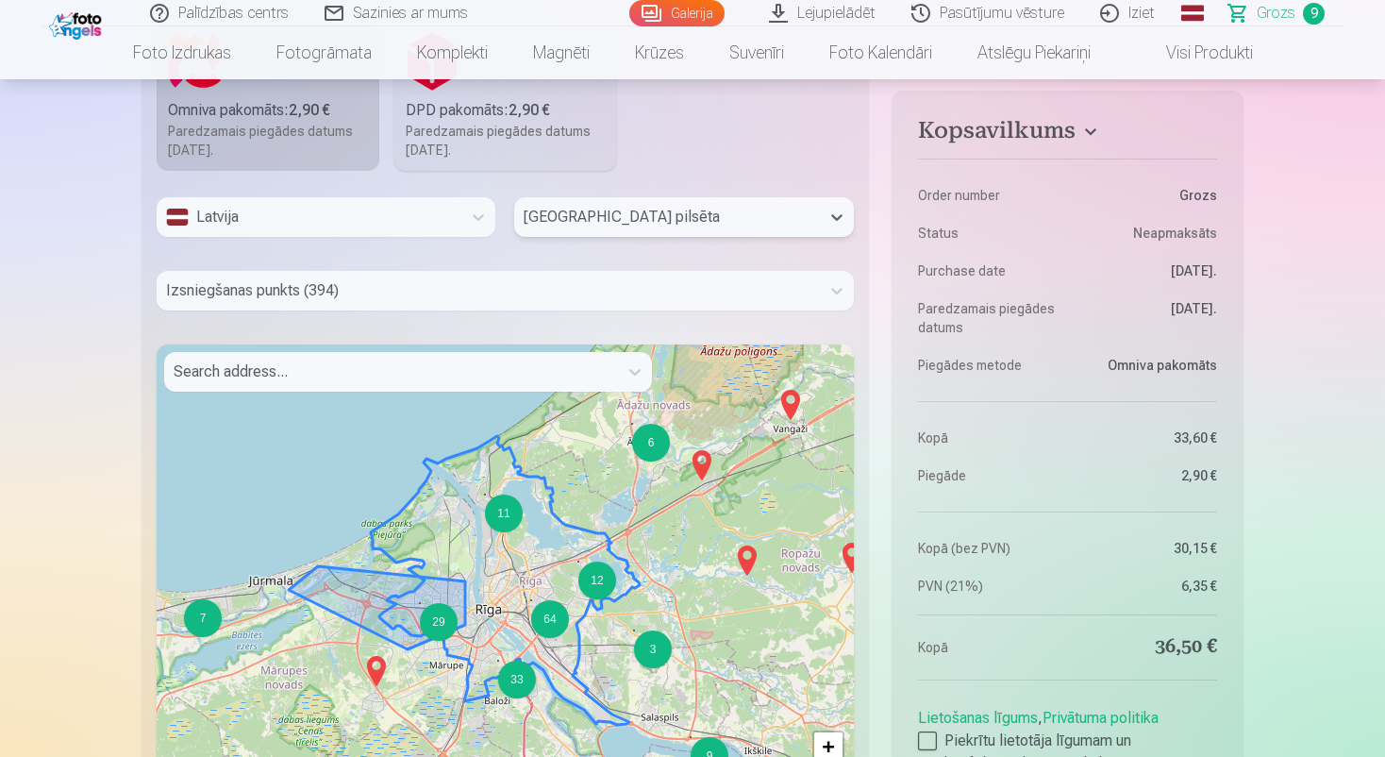
click at [438, 620] on div "29" at bounding box center [439, 622] width 38 height 38
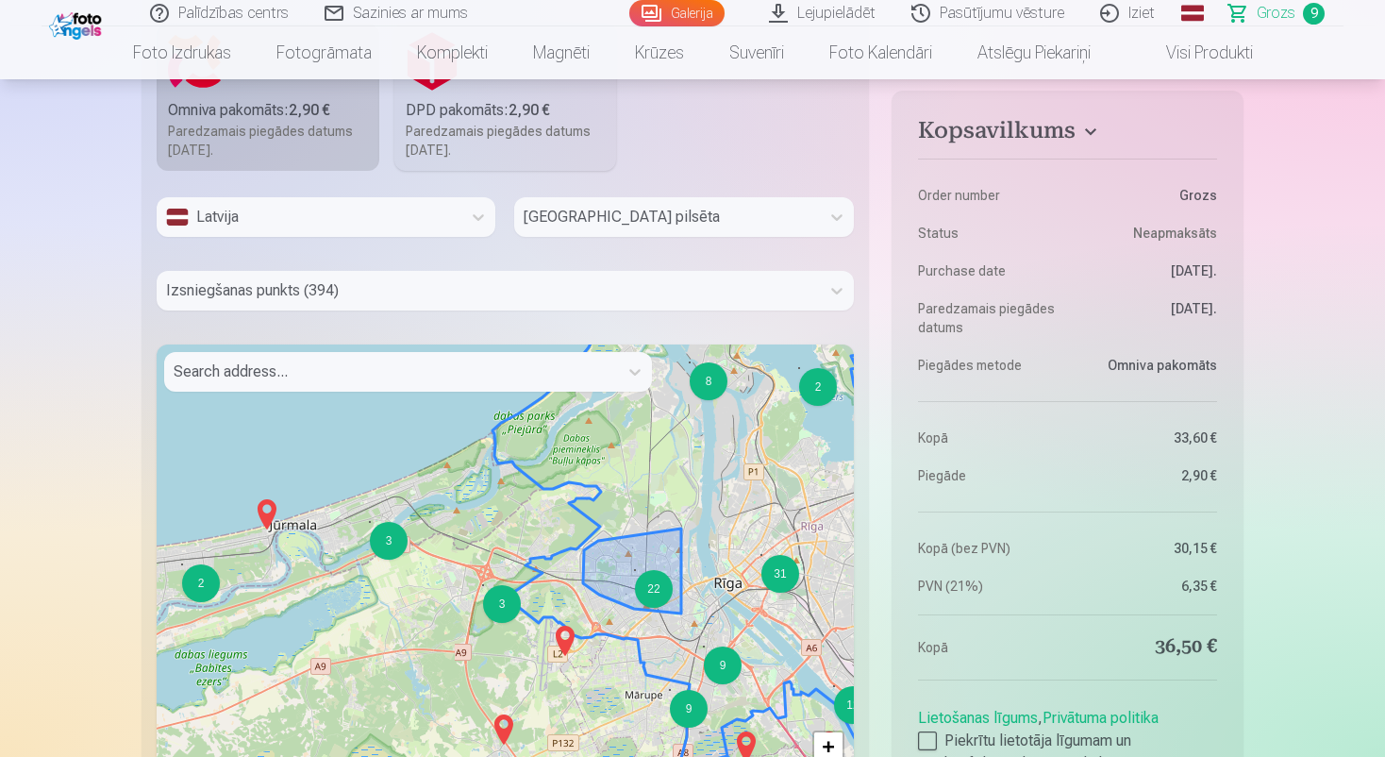
click at [658, 595] on div "22" at bounding box center [654, 589] width 38 height 38
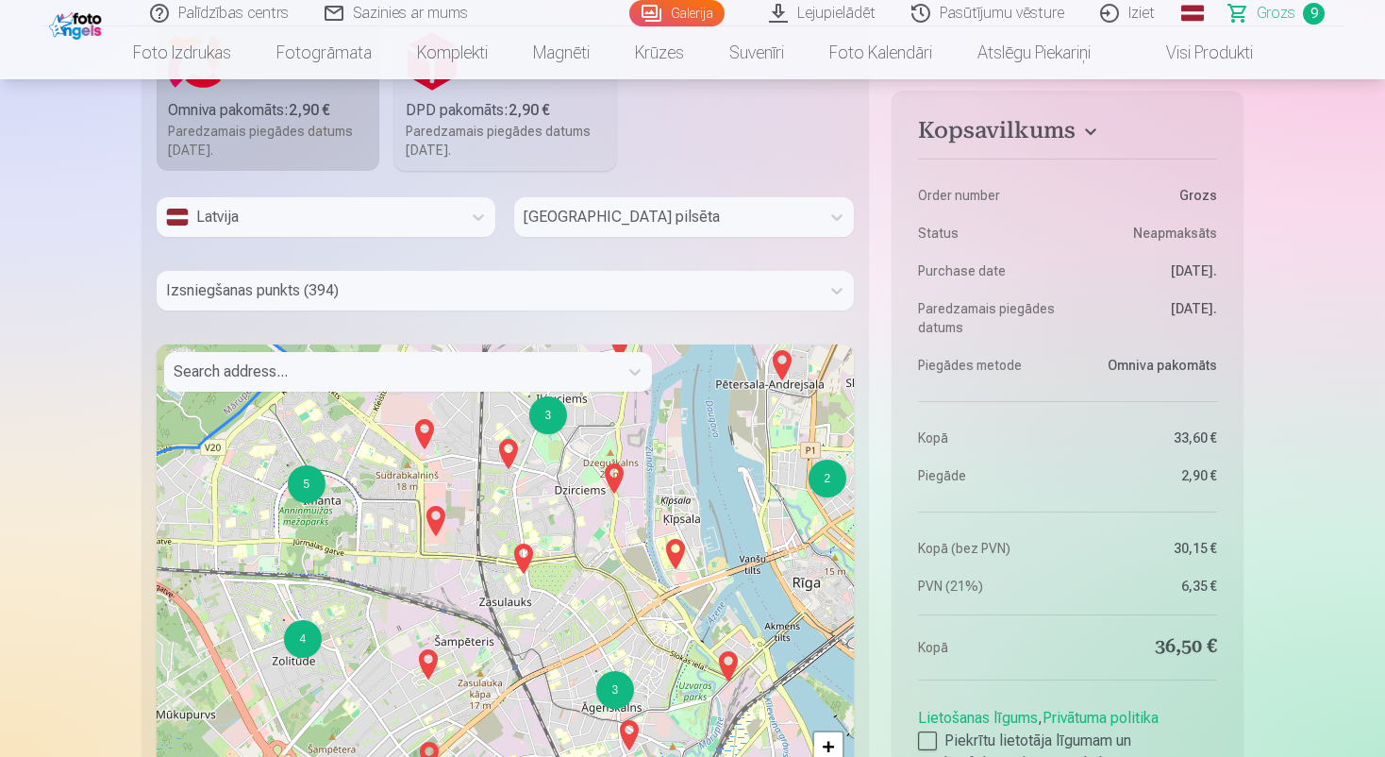
drag, startPoint x: 669, startPoint y: 637, endPoint x: 606, endPoint y: 592, distance: 77.8
click at [606, 592] on div "3 2 3 3 4 5 2 2 2 2 2 7 2 2 3 2 3 4 3 3 6 2 2 2 4 3 2 2 3 2 + − Leaflet | © Ope…" at bounding box center [505, 580] width 697 height 472
click at [605, 592] on div "3 2 3 3 4 5 2 2 2 2 2 7 2 2 3 2 3 4 3 3 6 2 2 2 4 3 2 2 3 2 2 3 + − Leaflet | ©…" at bounding box center [505, 580] width 697 height 472
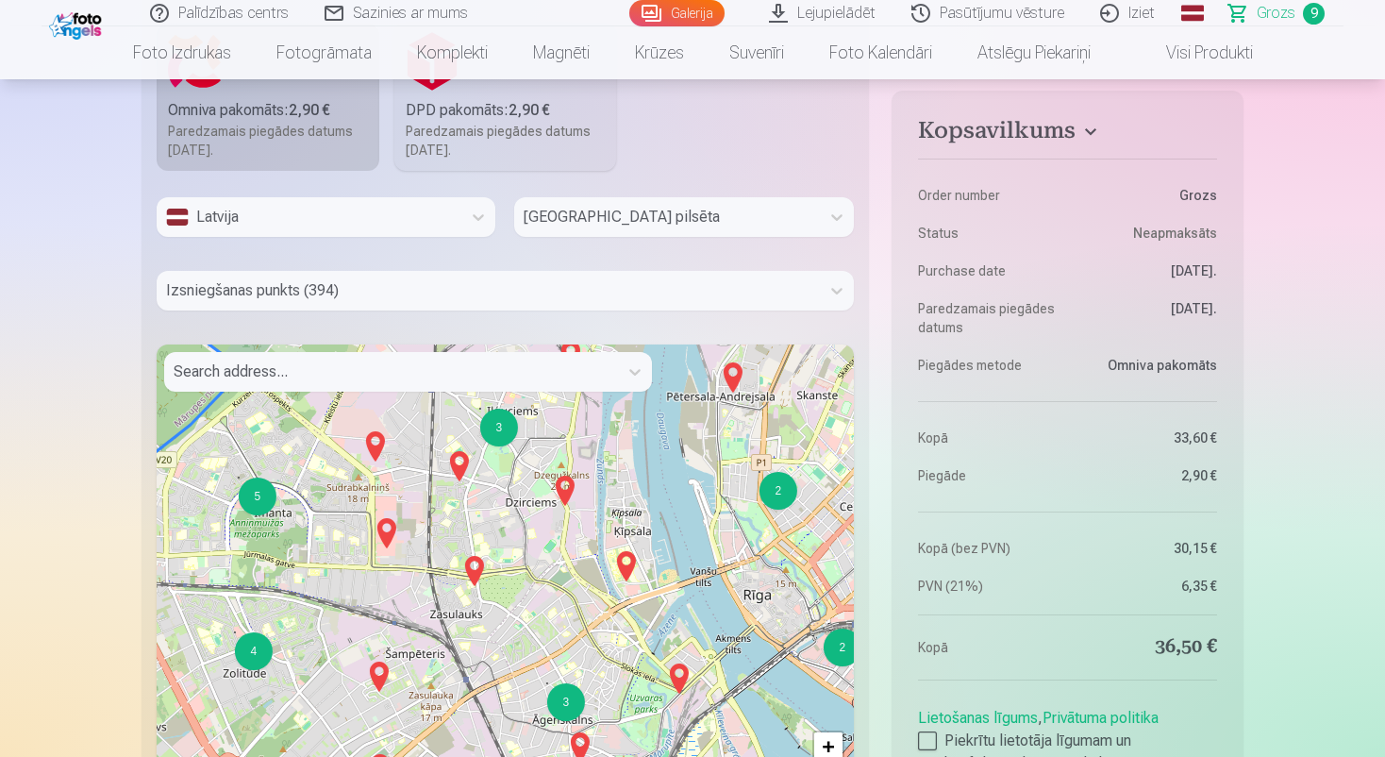
drag, startPoint x: 634, startPoint y: 607, endPoint x: 585, endPoint y: 619, distance: 50.6
click at [585, 619] on div "3 2 3 3 4 5 2 2 2 2 2 7 2 2 3 2 3 4 3 3 6 2 2 2 4 3 2 2 3 2 2 3 + − Leaflet | ©…" at bounding box center [505, 580] width 697 height 472
click at [476, 572] on img at bounding box center [474, 570] width 30 height 45
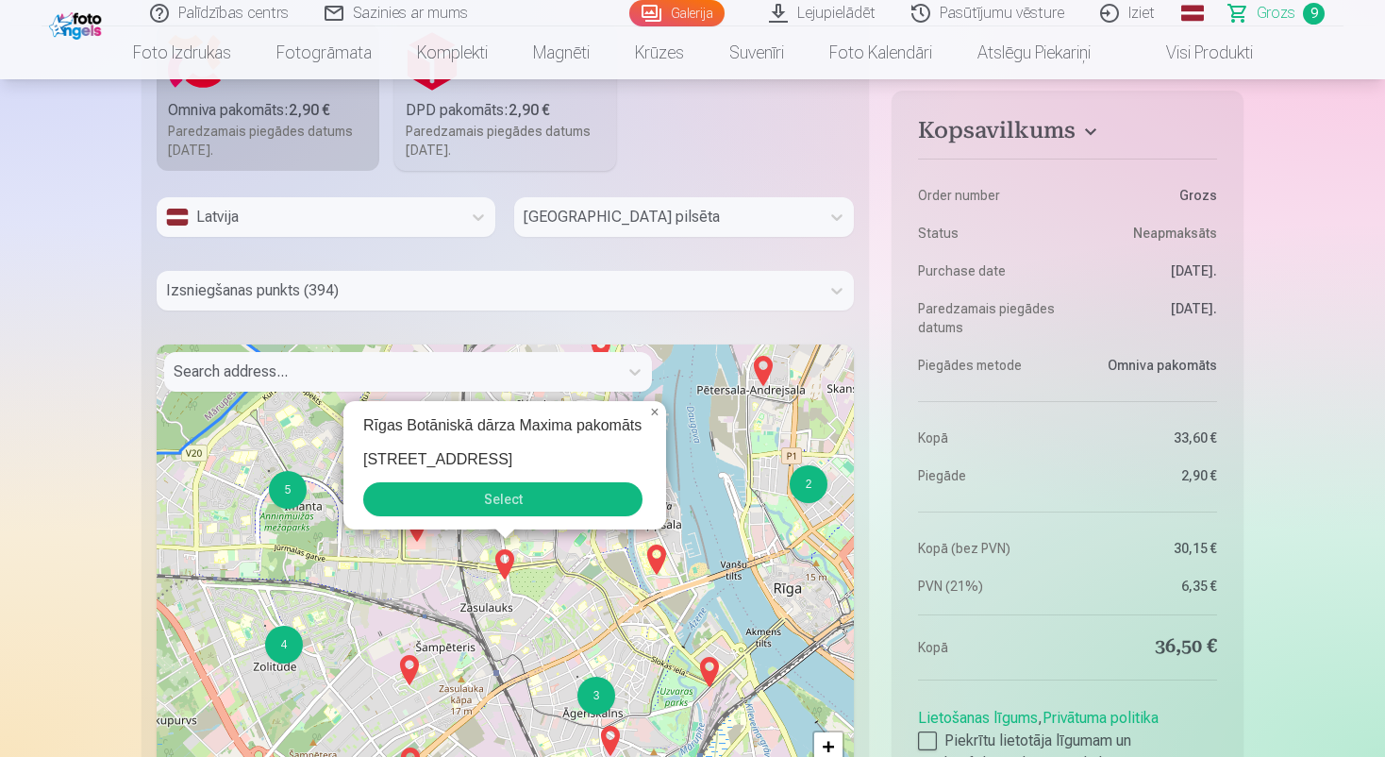
click at [484, 500] on button "Select" at bounding box center [502, 499] width 279 height 34
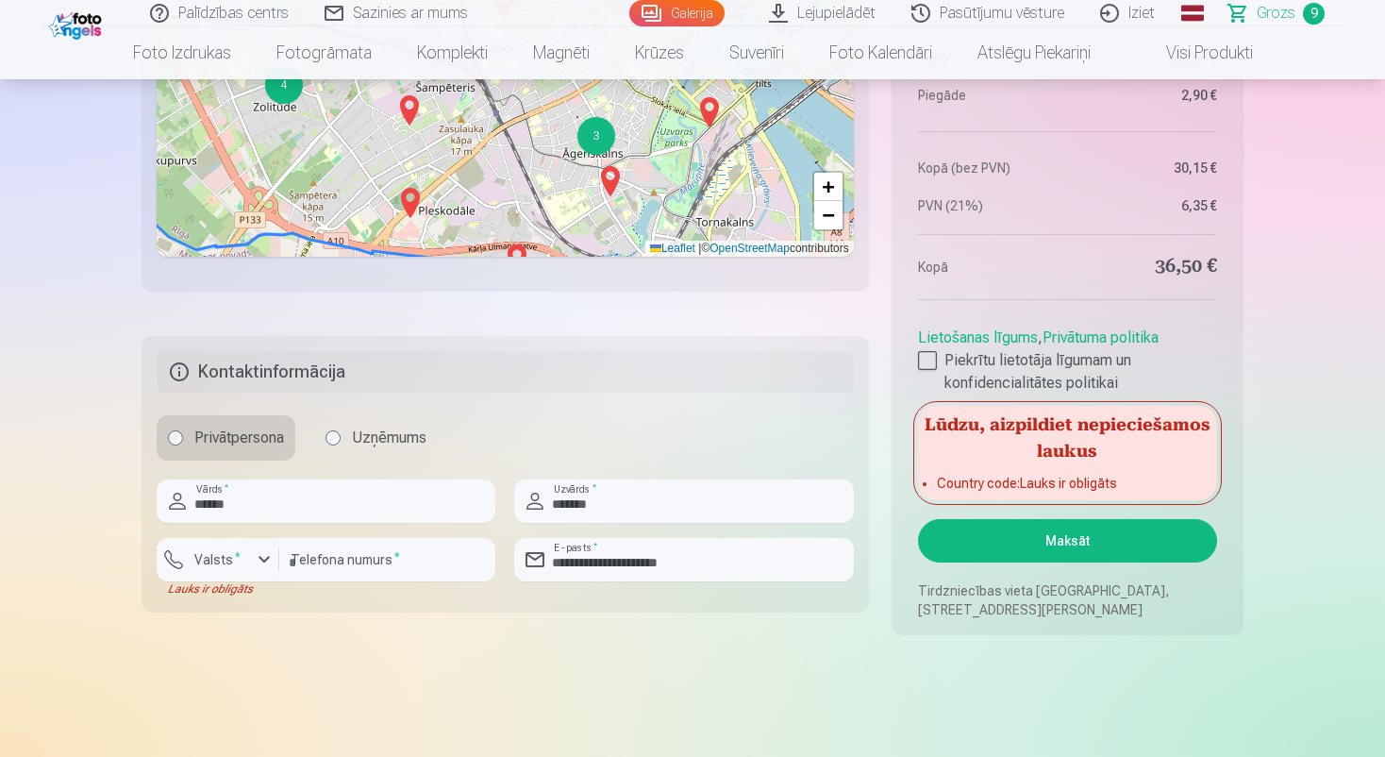
scroll to position [2830, 0]
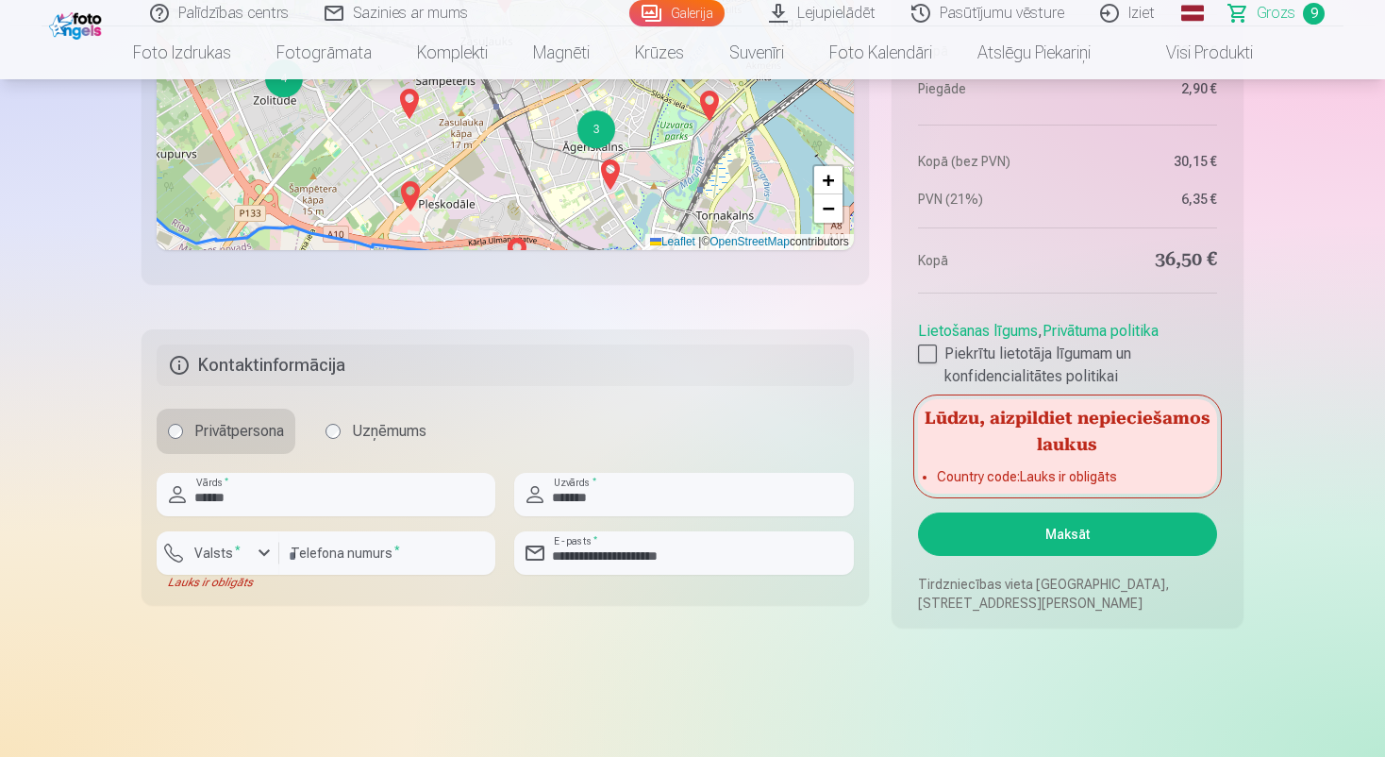
click at [1032, 534] on button "Maksāt" at bounding box center [1067, 533] width 299 height 43
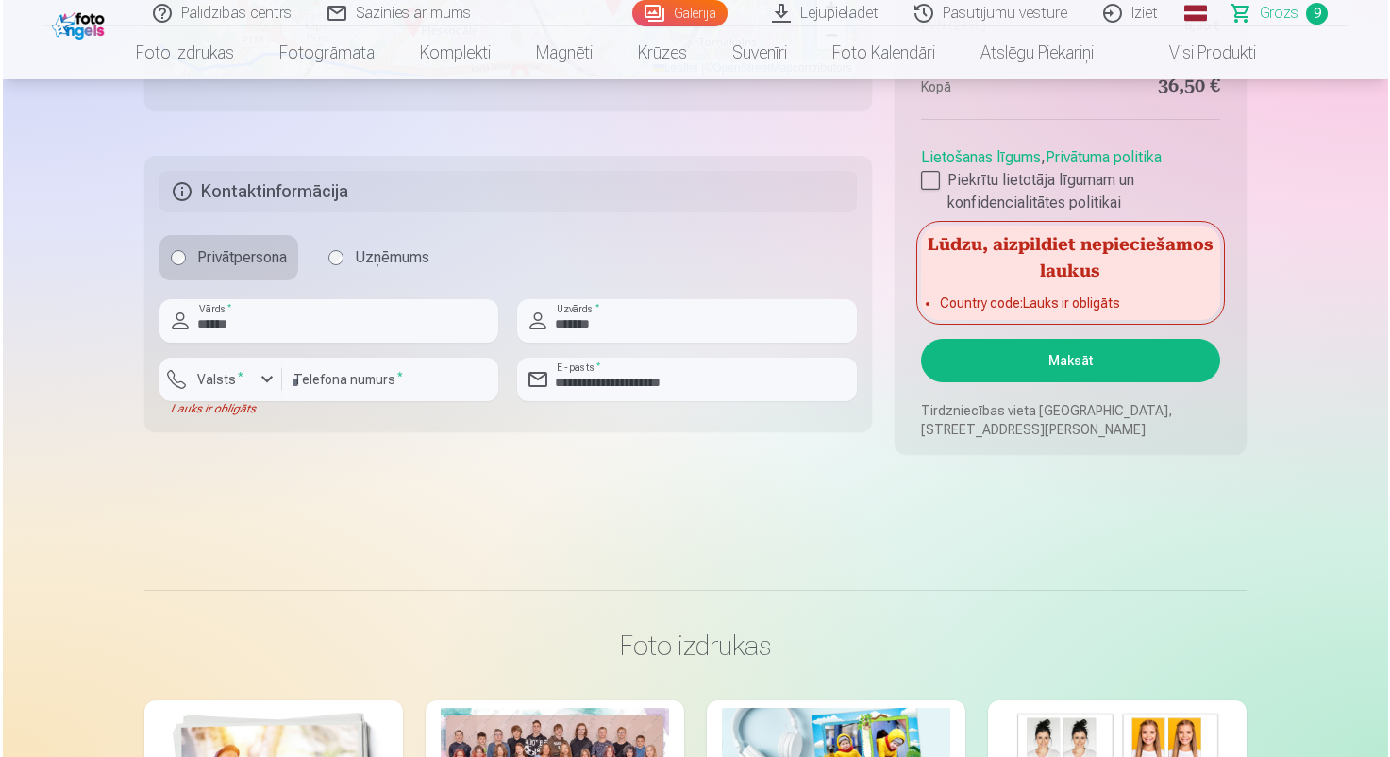
scroll to position [3019, 0]
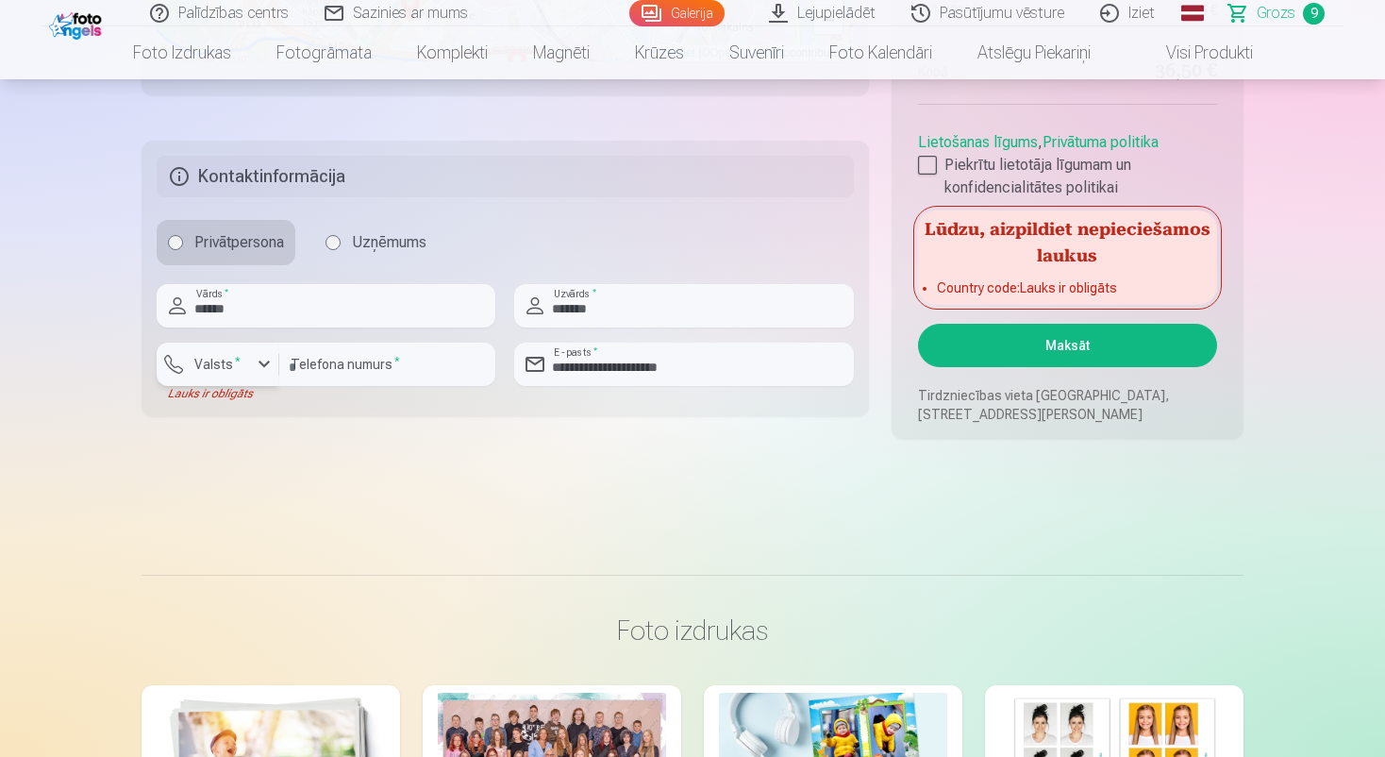
click at [259, 365] on div "button" at bounding box center [264, 364] width 23 height 23
click at [258, 411] on li "+371 Latvija" at bounding box center [239, 409] width 134 height 38
click at [1010, 342] on button "Maksāt" at bounding box center [1067, 345] width 299 height 43
